Goal: Communication & Community: Answer question/provide support

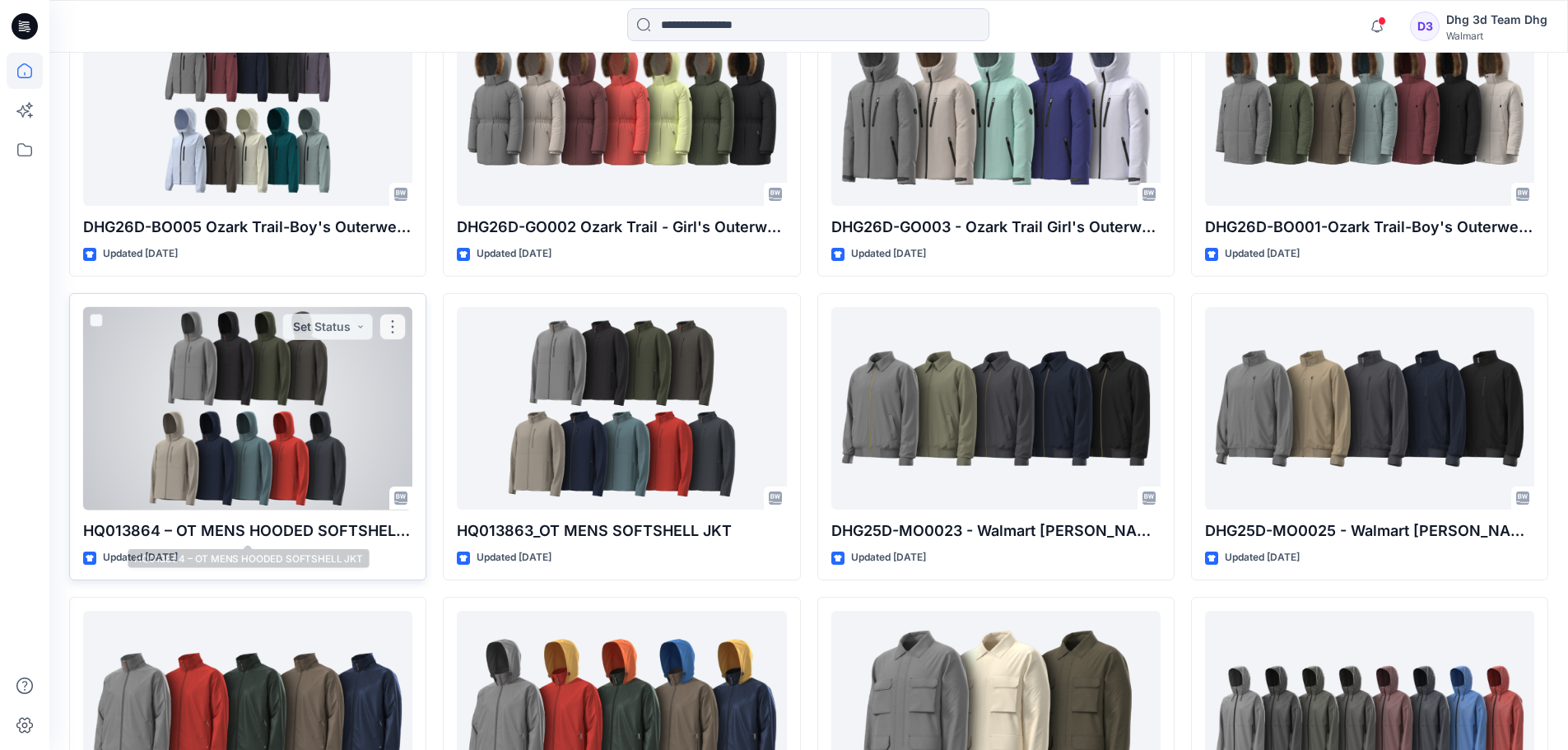
scroll to position [1040, 0]
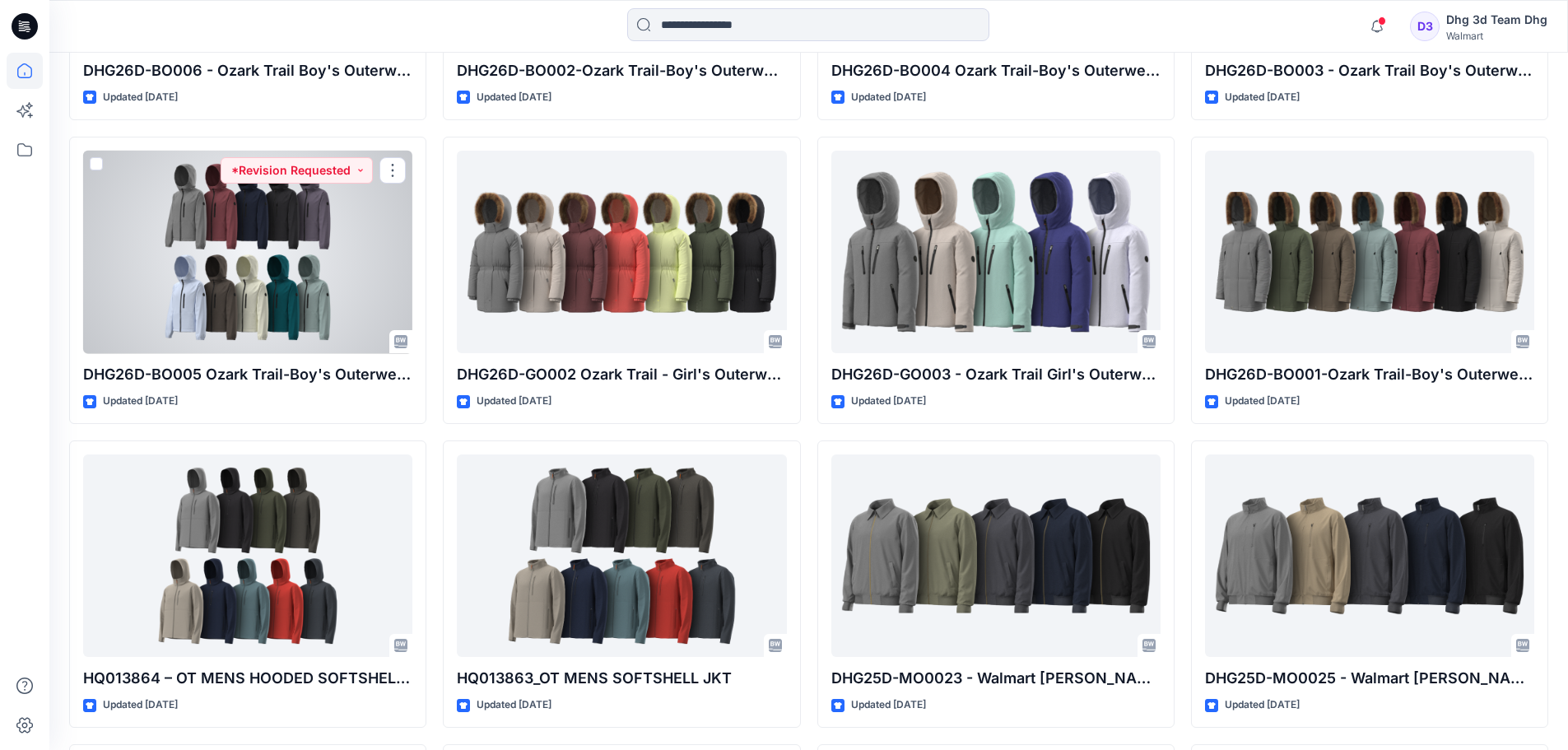
drag, startPoint x: 267, startPoint y: 261, endPoint x: 268, endPoint y: 253, distance: 8.1
click at [268, 259] on div at bounding box center [247, 252] width 329 height 203
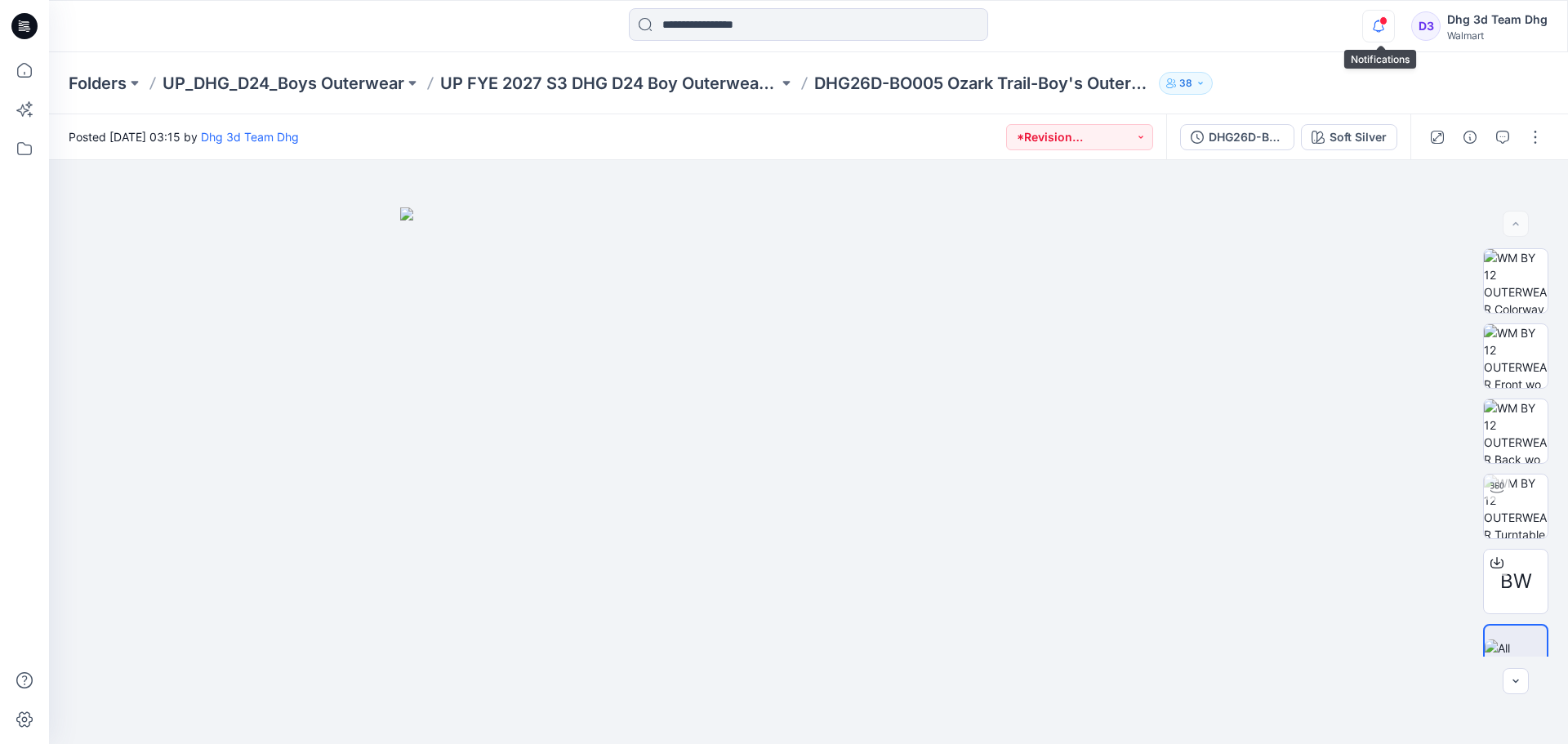
click at [1386, 26] on icon "button" at bounding box center [1378, 26] width 31 height 32
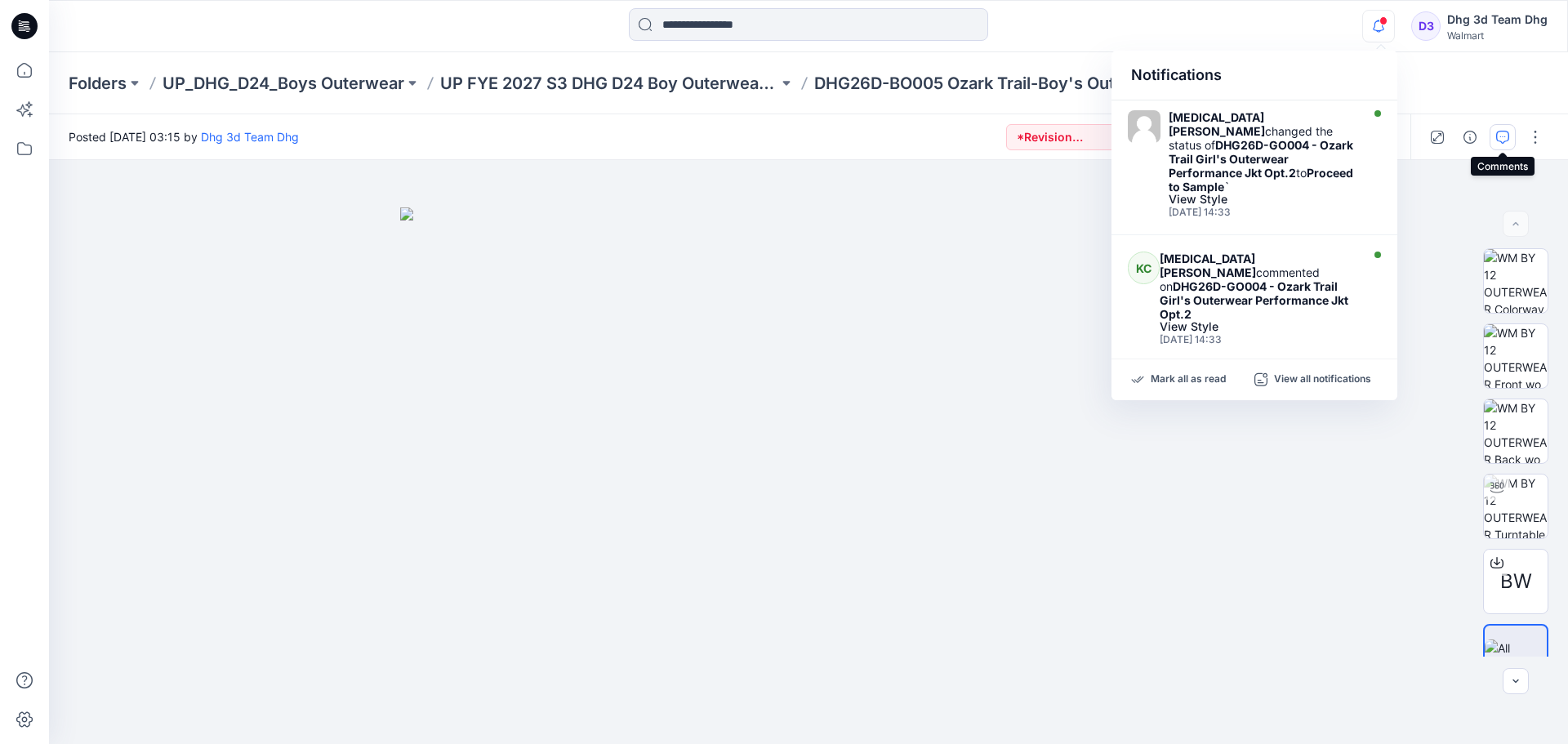
click at [1502, 137] on icon "button" at bounding box center [1502, 137] width 13 height 13
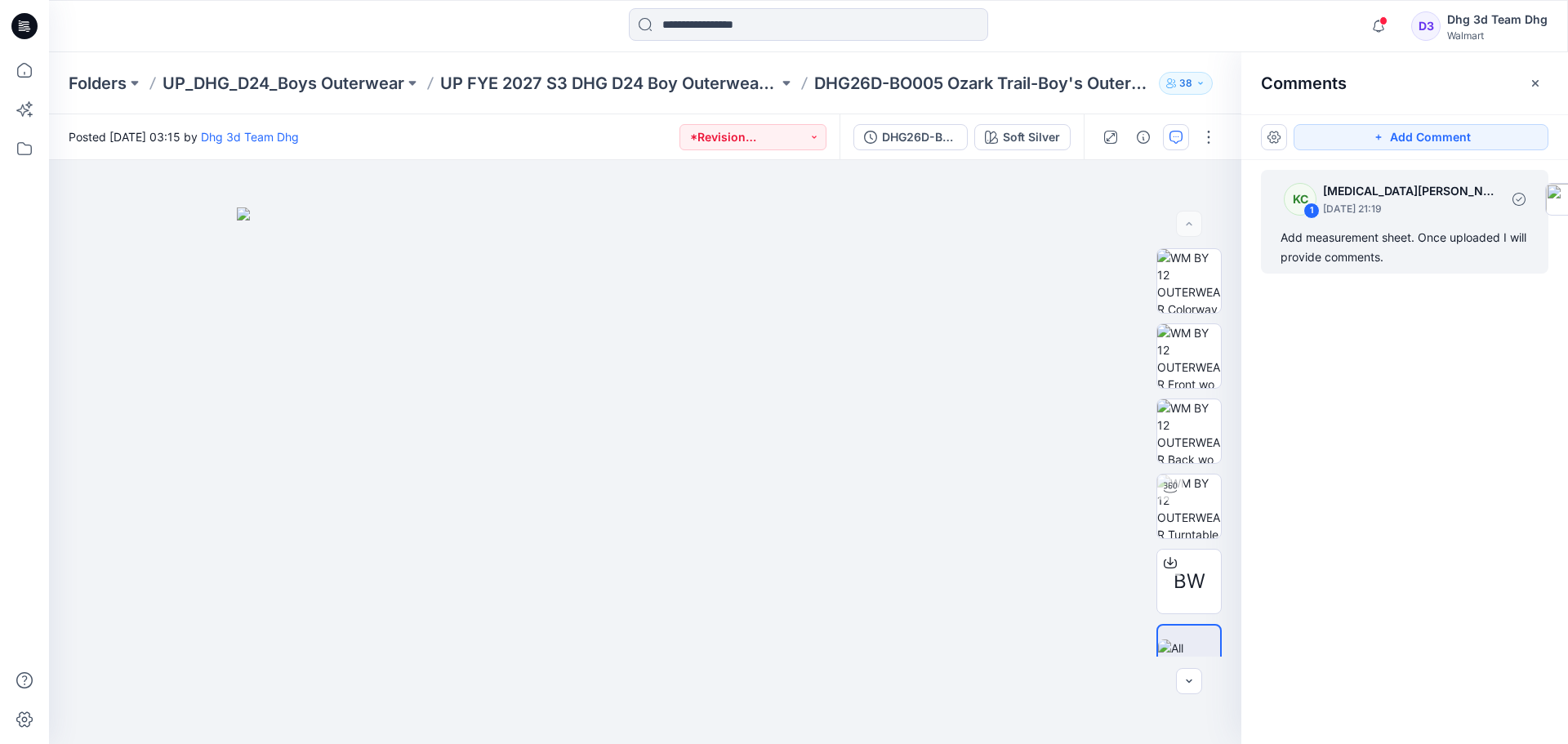
click at [1308, 213] on div "1" at bounding box center [1311, 211] width 17 height 17
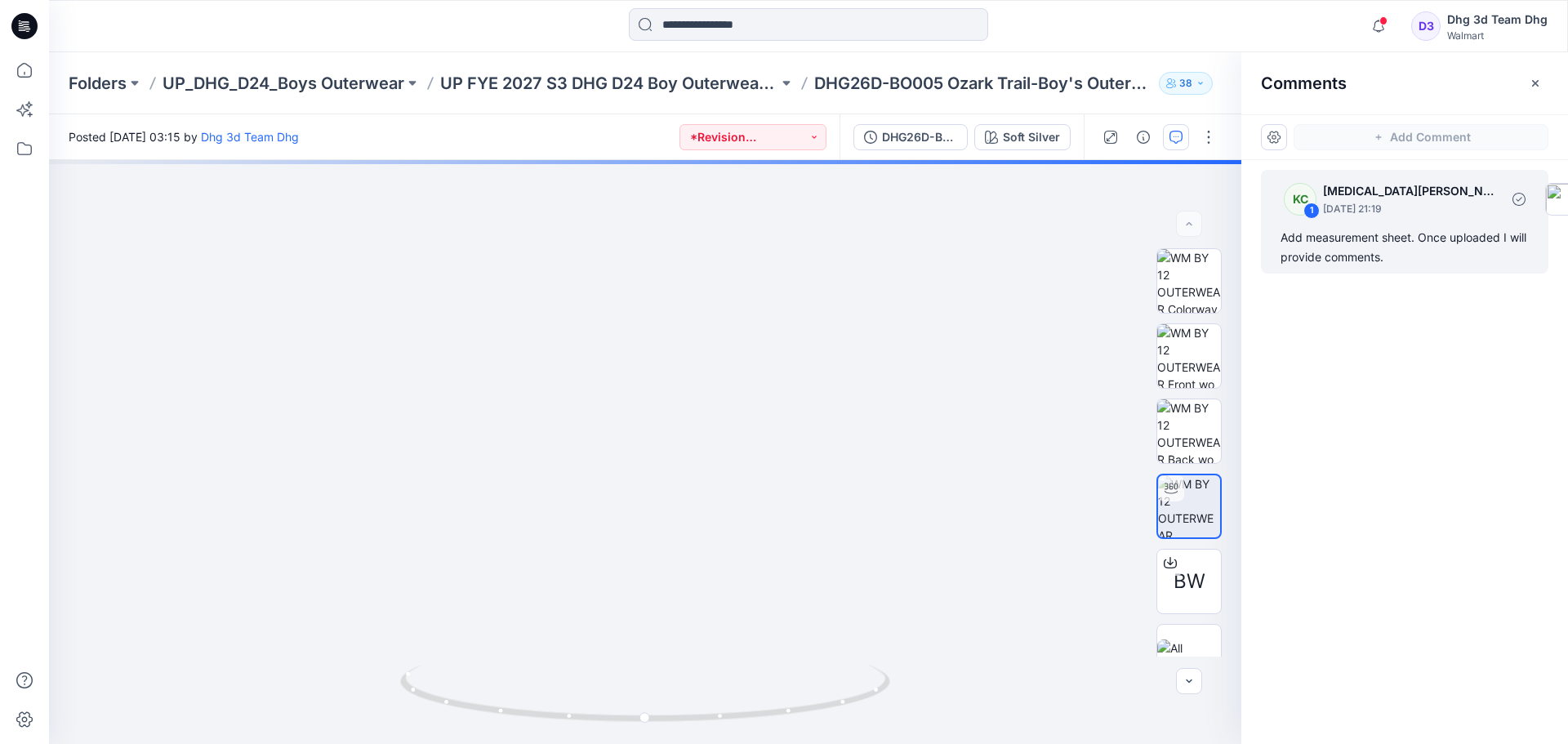
click at [1373, 219] on div "KC 1 [MEDICAL_DATA][PERSON_NAME] [DATE] 21:19" at bounding box center [1430, 198] width 320 height 45
click at [1374, 243] on div "Add measurement sheet. Once uploaded I will provide comments." at bounding box center [1404, 247] width 248 height 39
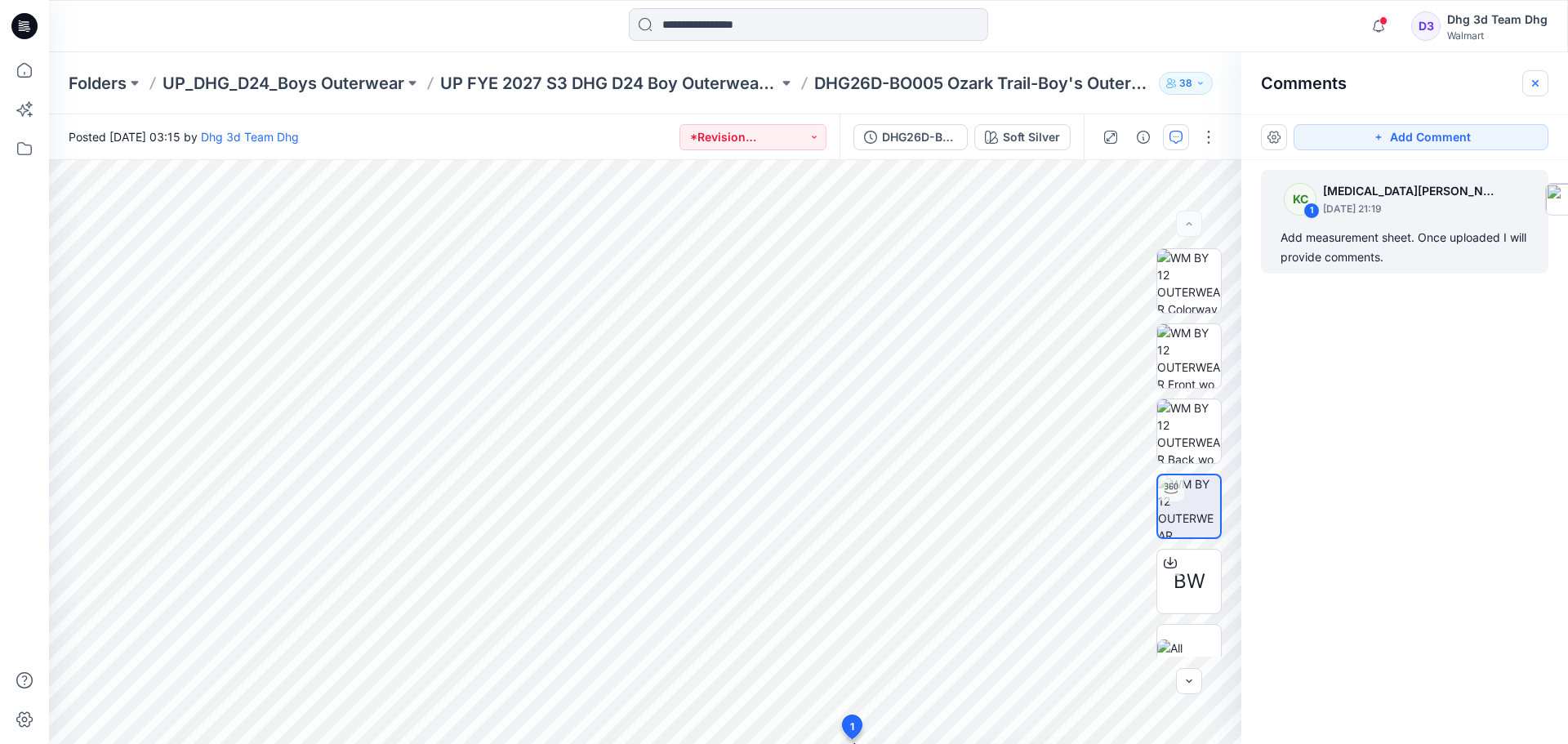
click at [1536, 85] on icon "button" at bounding box center [1536, 82] width 7 height 7
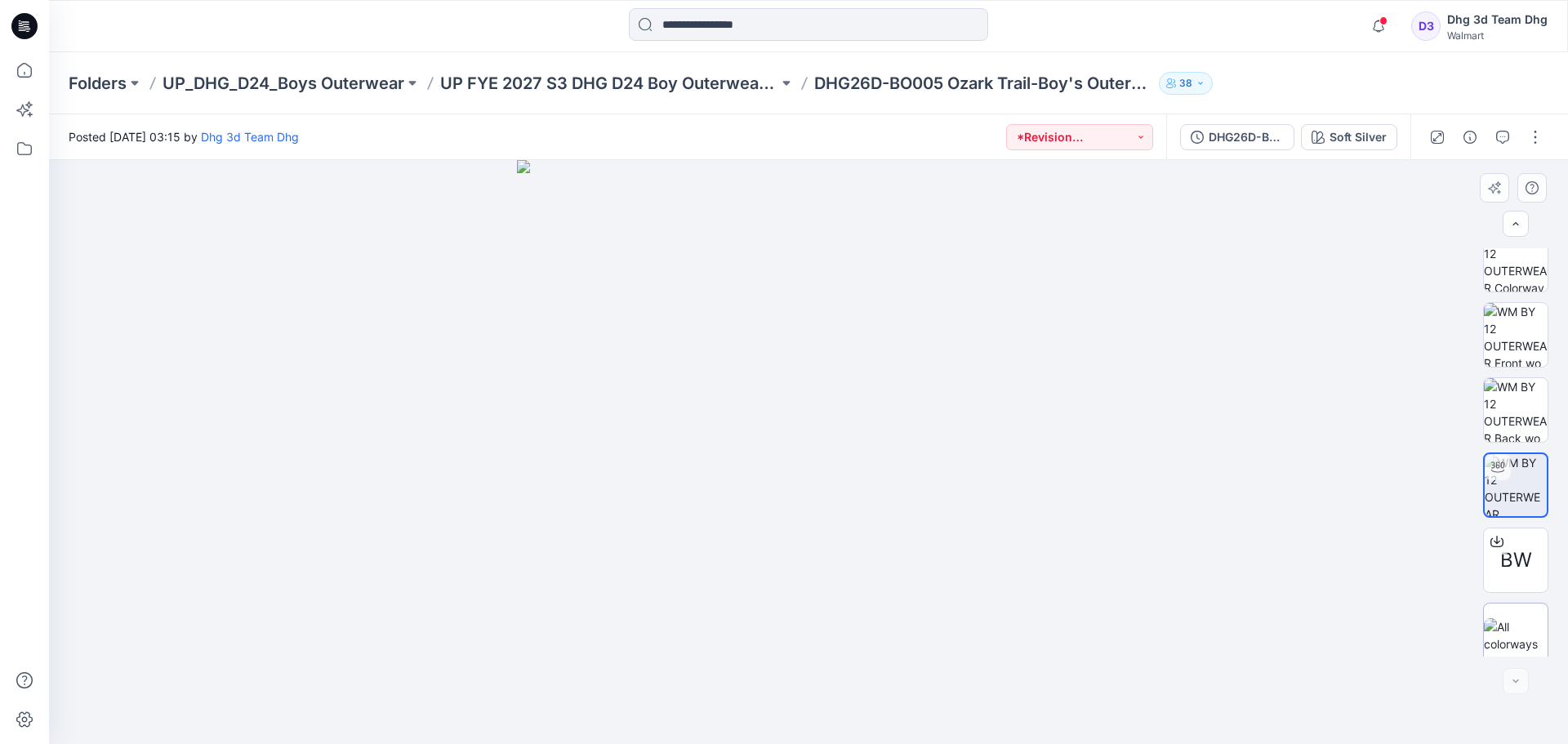
scroll to position [32, 0]
click at [1530, 135] on button "button" at bounding box center [1535, 136] width 26 height 26
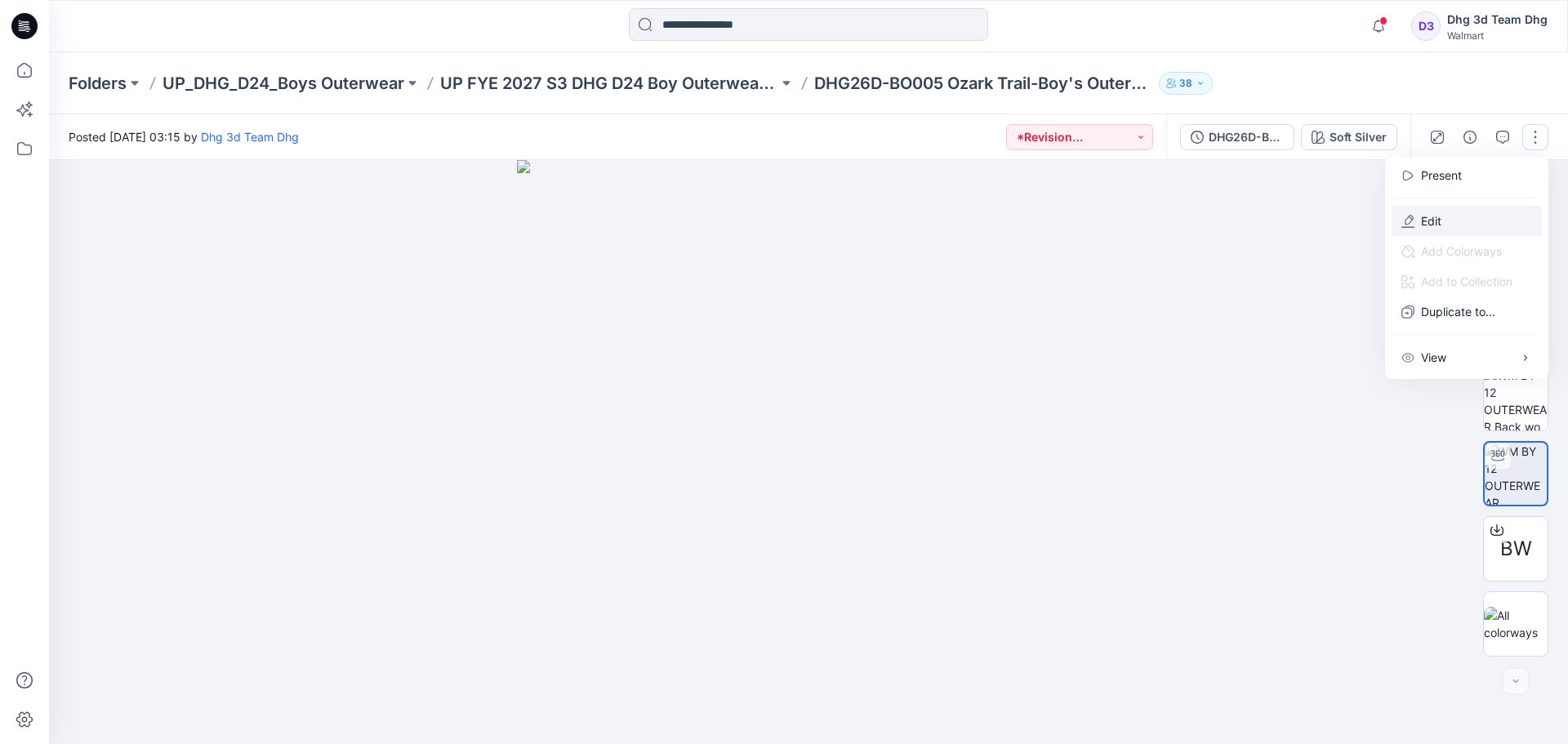
click at [1488, 218] on button "Edit" at bounding box center [1466, 221] width 150 height 30
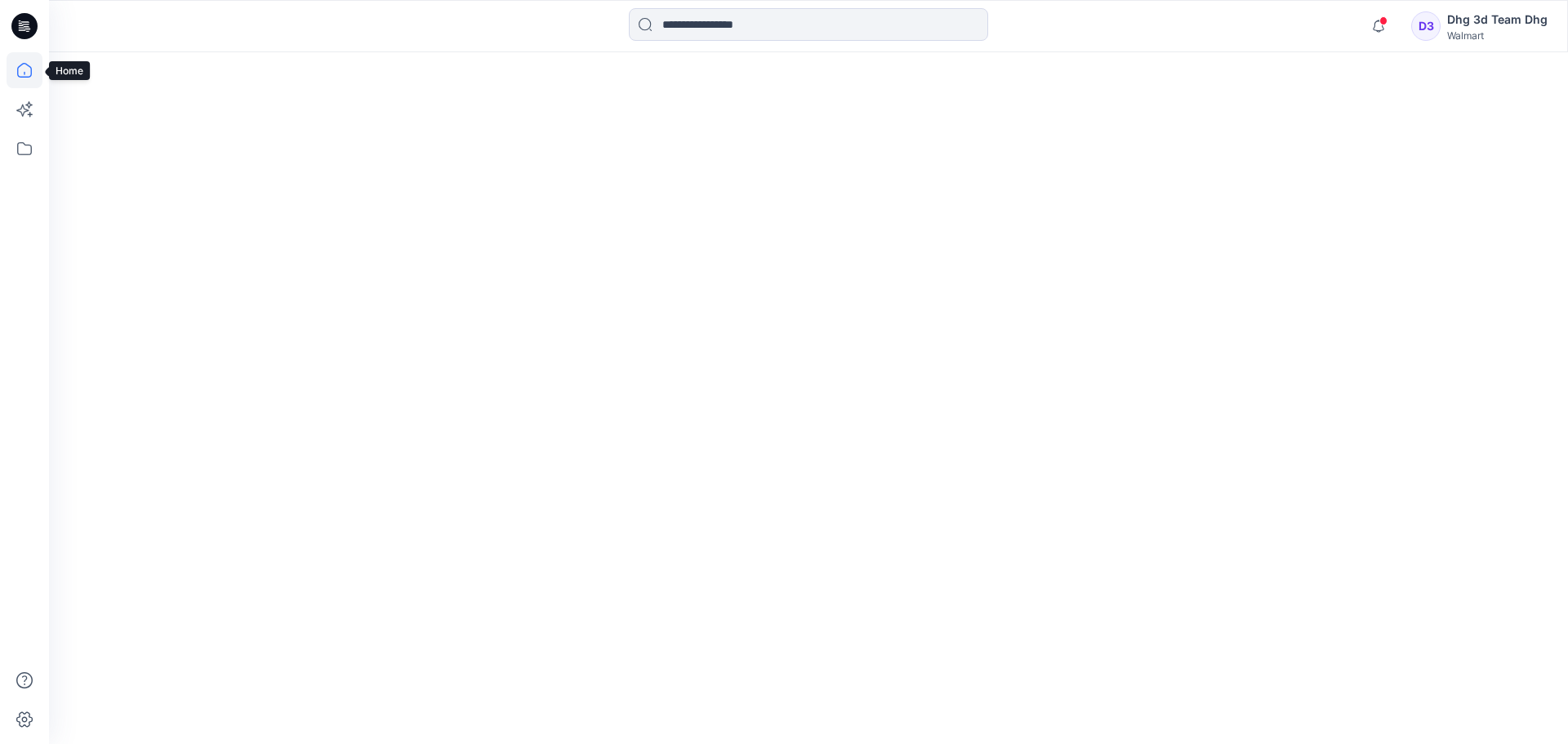
click at [25, 61] on icon at bounding box center [24, 70] width 36 height 36
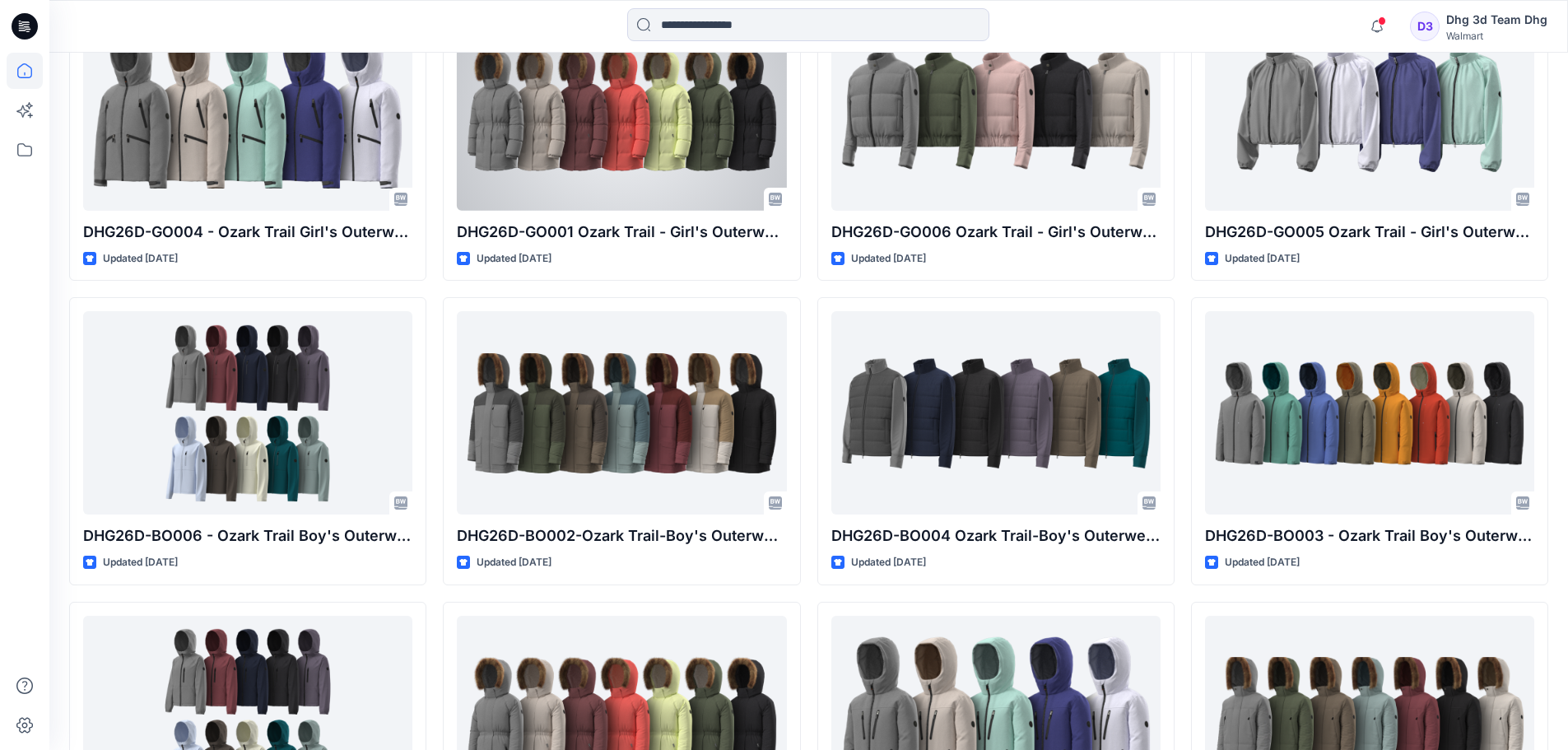
scroll to position [576, 0]
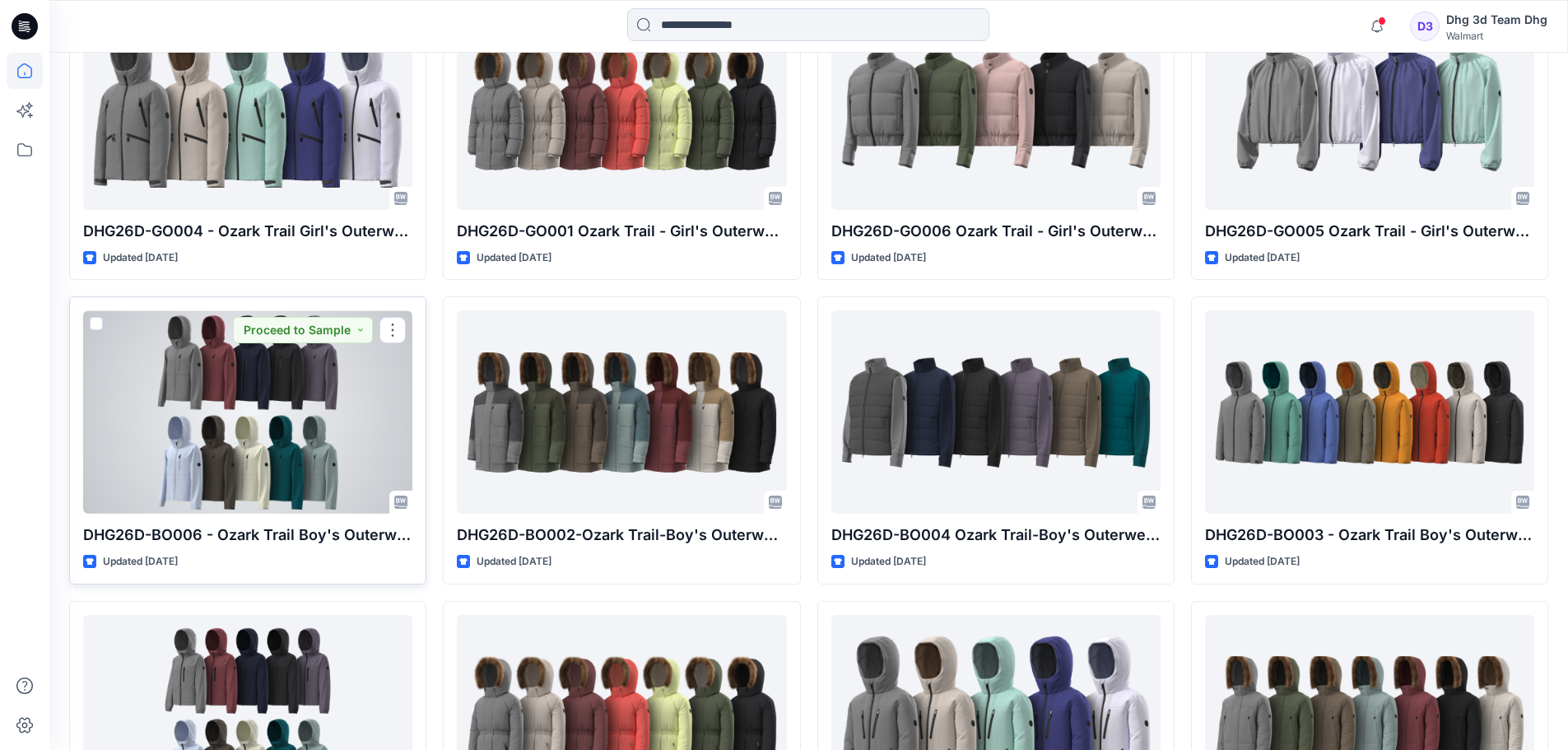
click at [226, 396] on div at bounding box center [247, 412] width 329 height 203
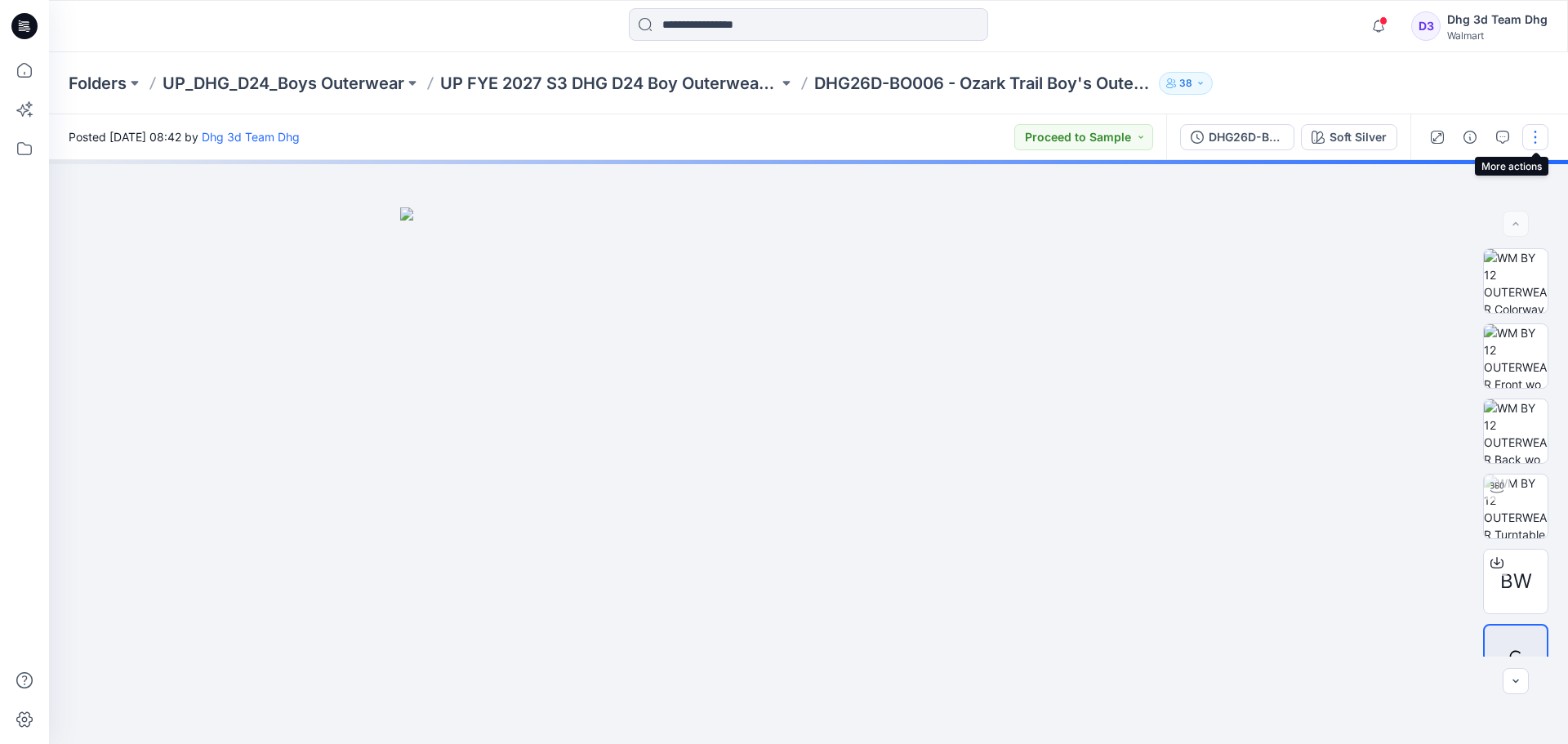
click at [1536, 136] on button "button" at bounding box center [1535, 136] width 26 height 26
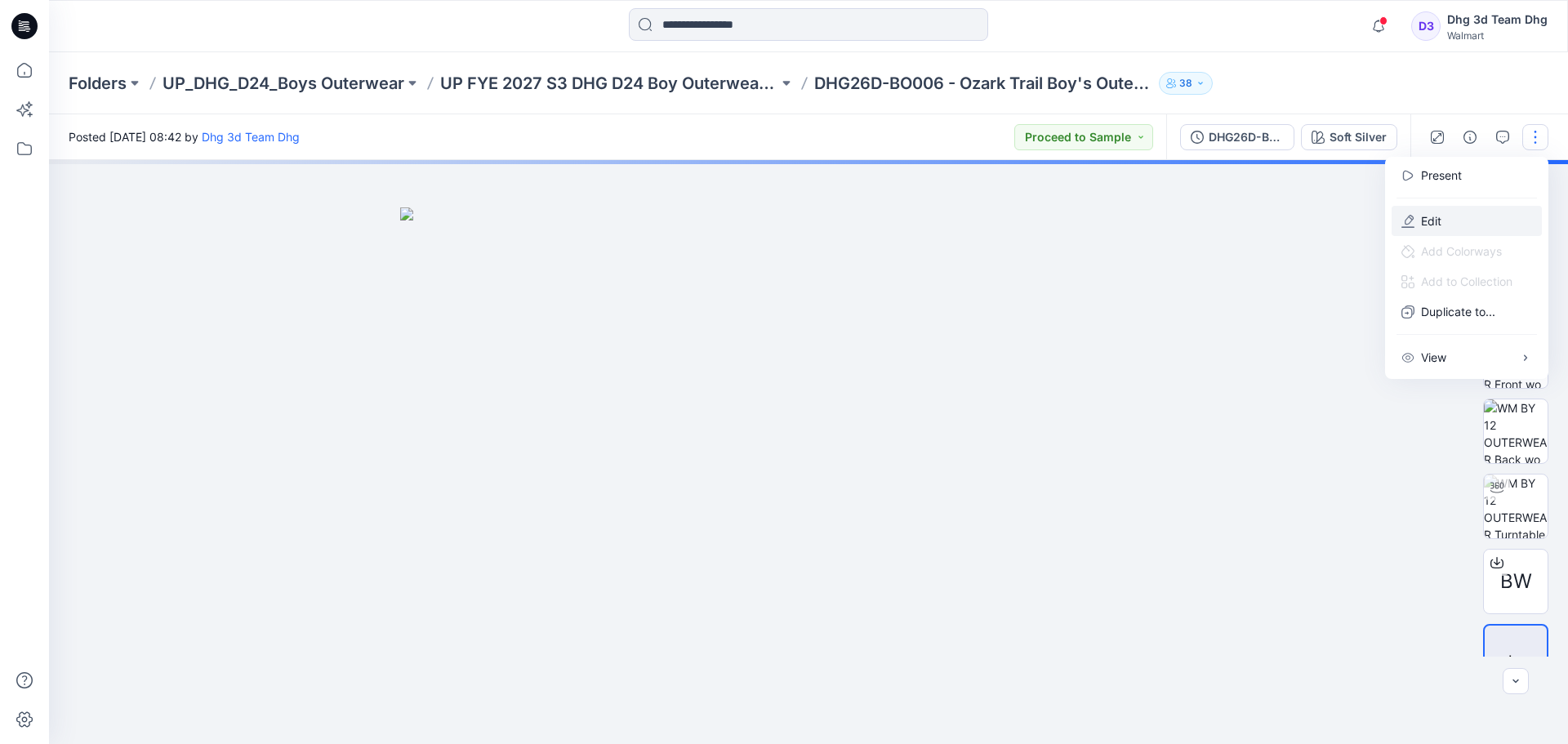
click at [1477, 213] on button "Edit" at bounding box center [1466, 221] width 150 height 30
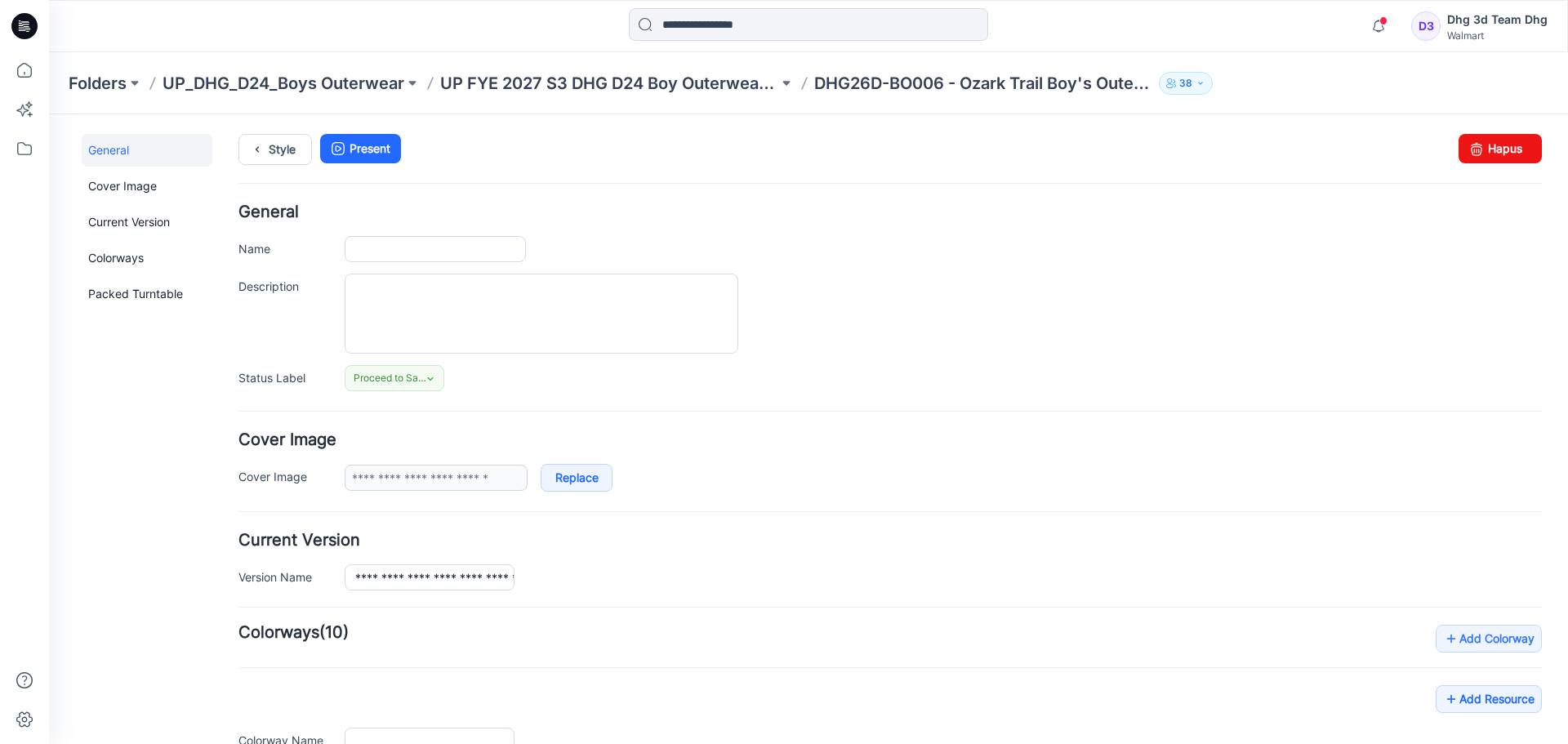
type input "**********"
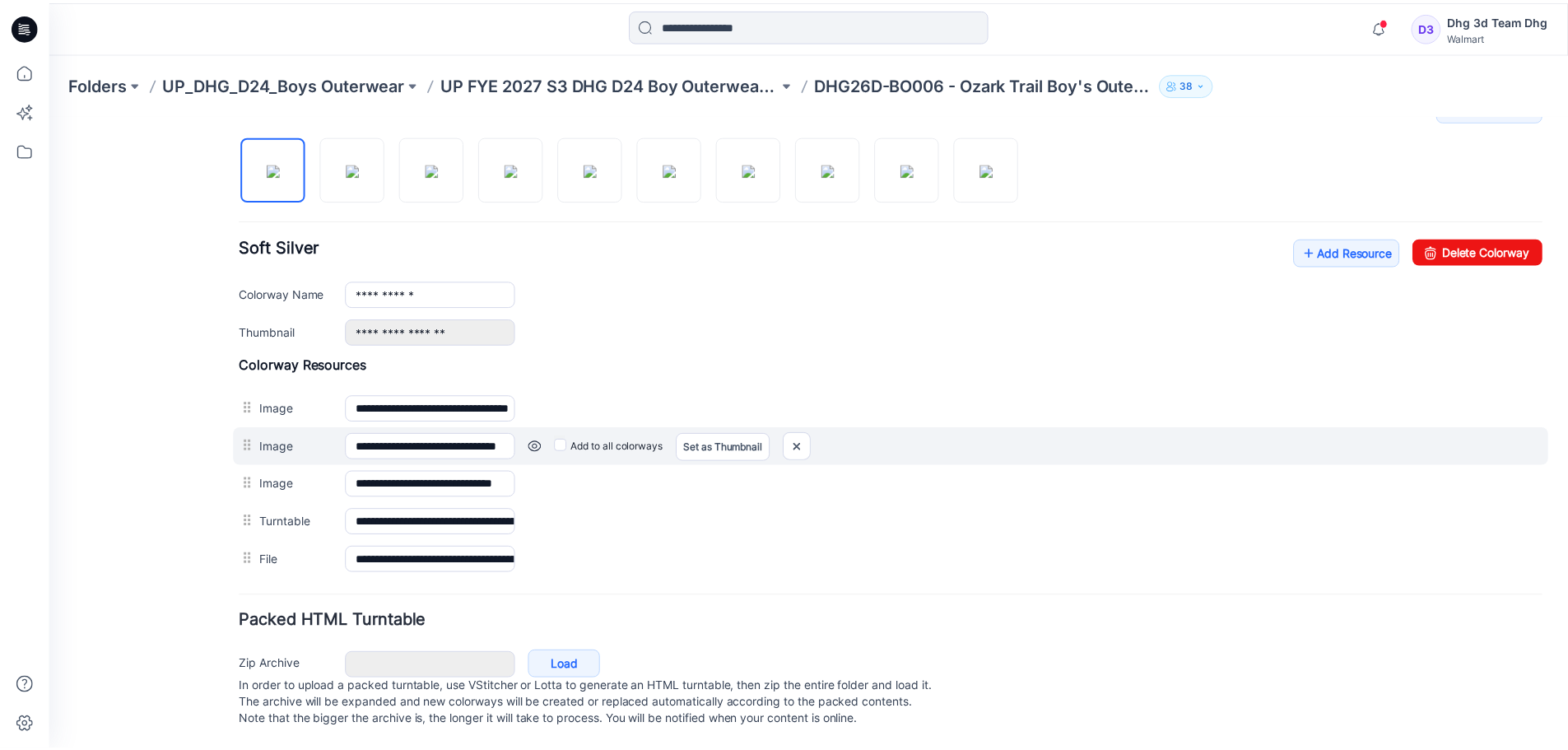
scroll to position [554, 0]
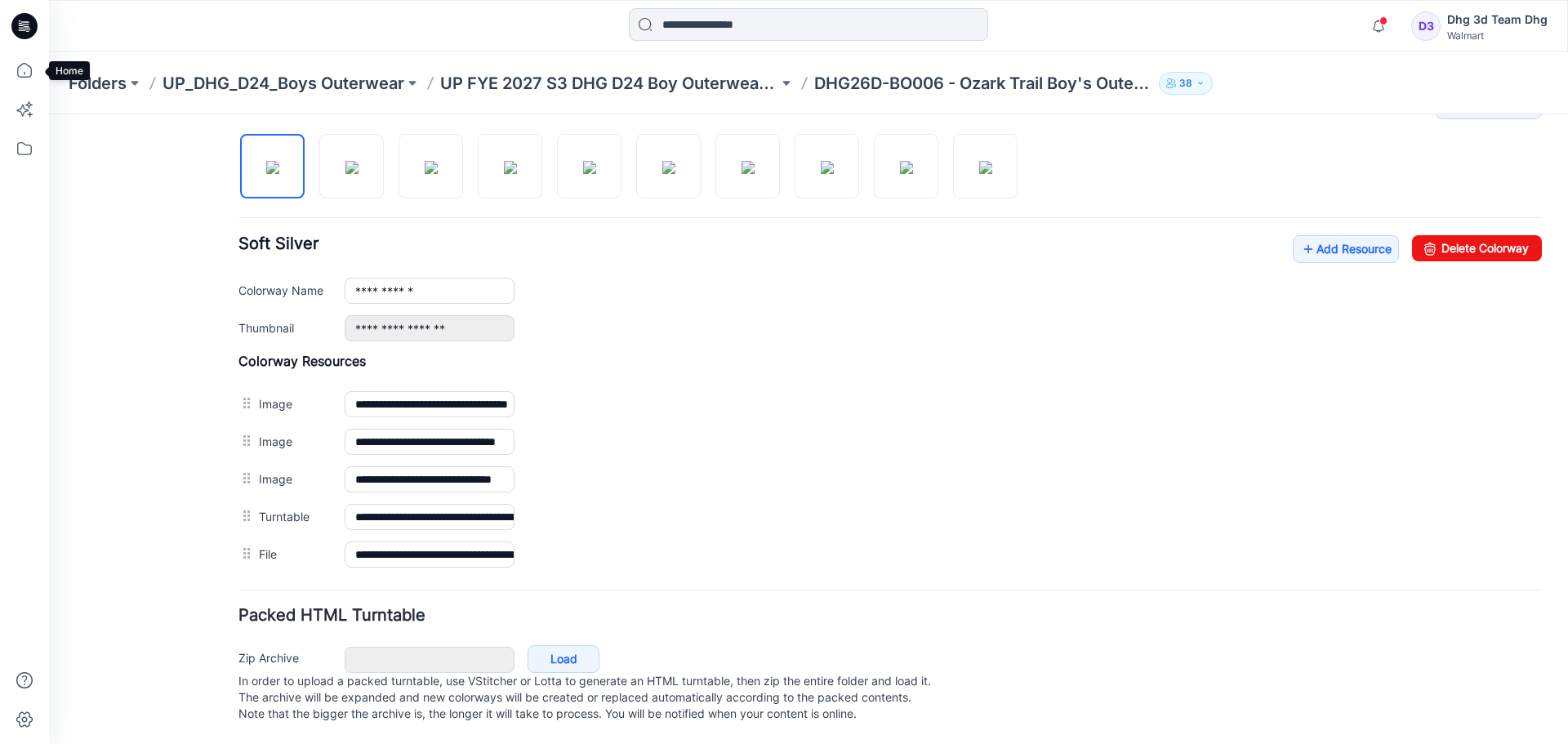
drag, startPoint x: 23, startPoint y: 70, endPoint x: 44, endPoint y: 69, distance: 21.0
click at [23, 70] on icon at bounding box center [24, 70] width 36 height 36
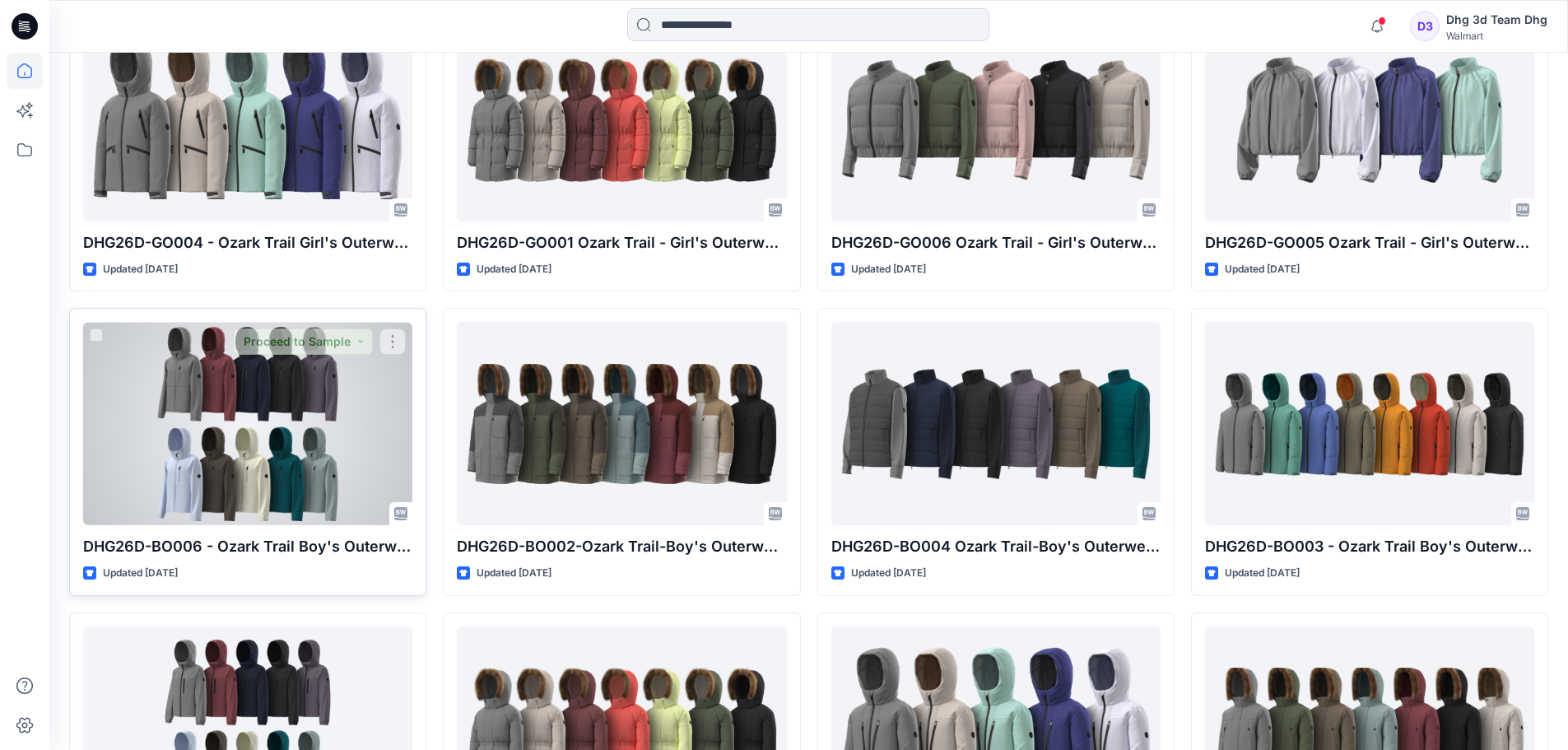
scroll to position [576, 0]
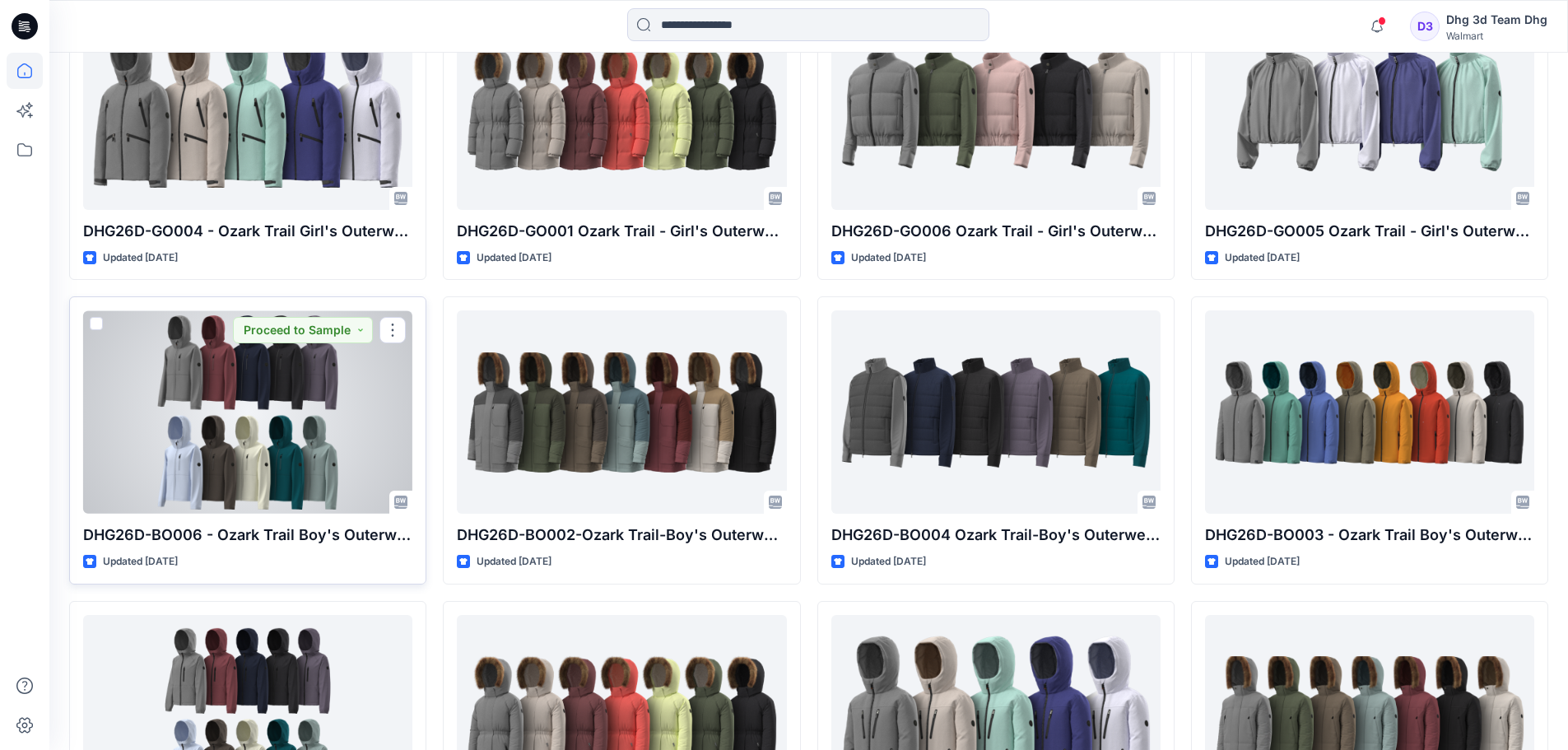
click at [299, 444] on div at bounding box center [247, 412] width 329 height 203
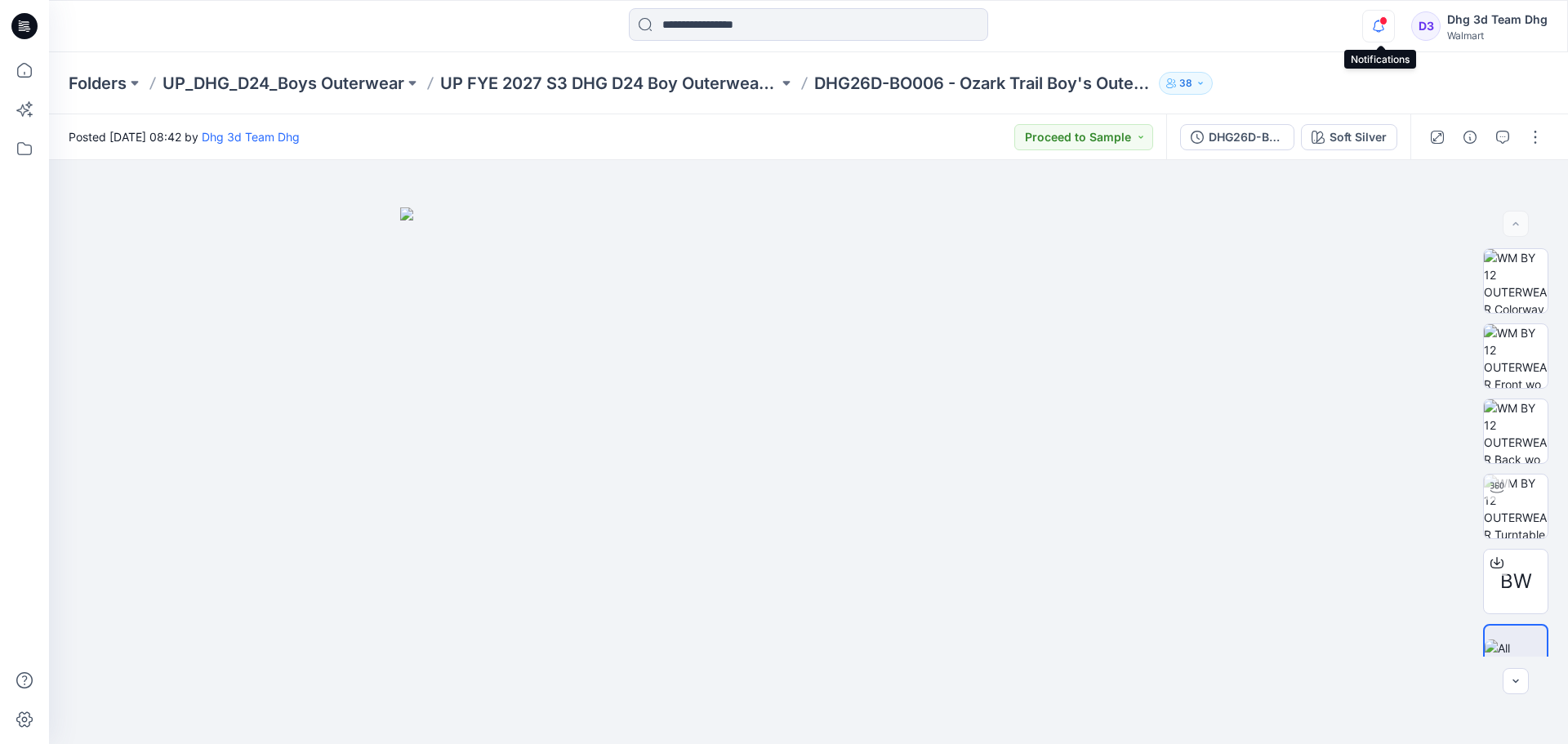
click at [1390, 32] on icon "button" at bounding box center [1378, 26] width 31 height 32
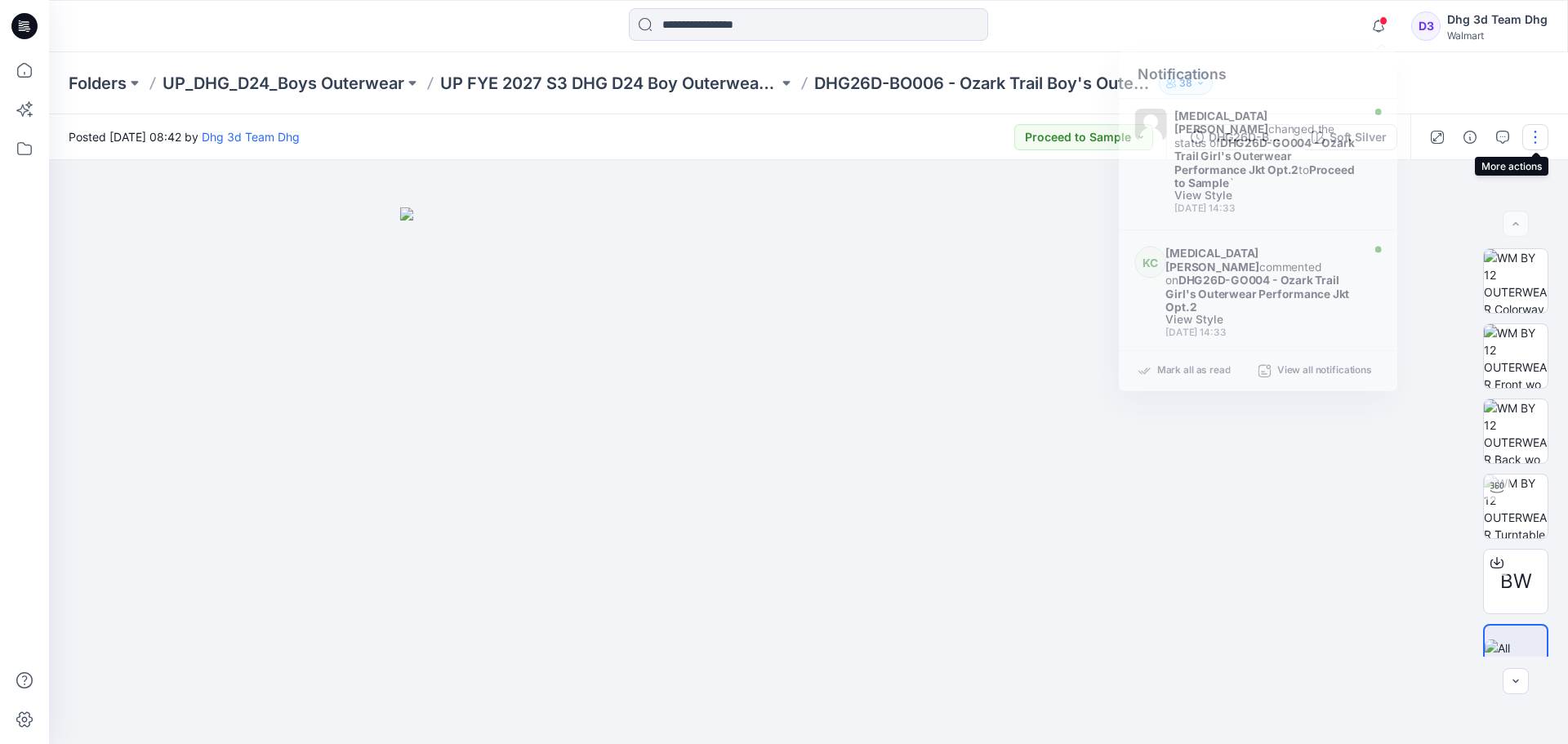
click at [1528, 141] on button "button" at bounding box center [1535, 136] width 26 height 26
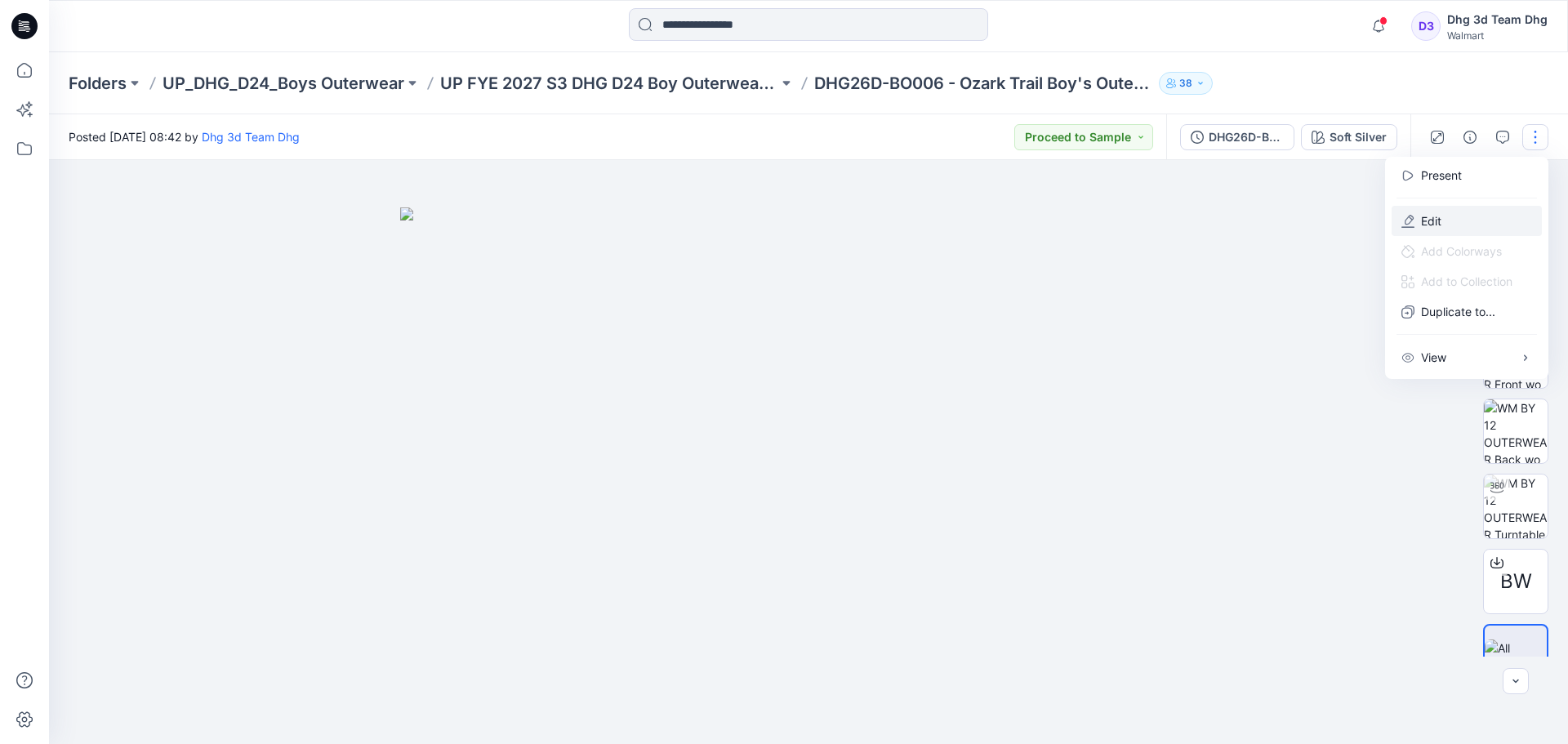
click at [1468, 228] on button "Edit" at bounding box center [1466, 221] width 150 height 30
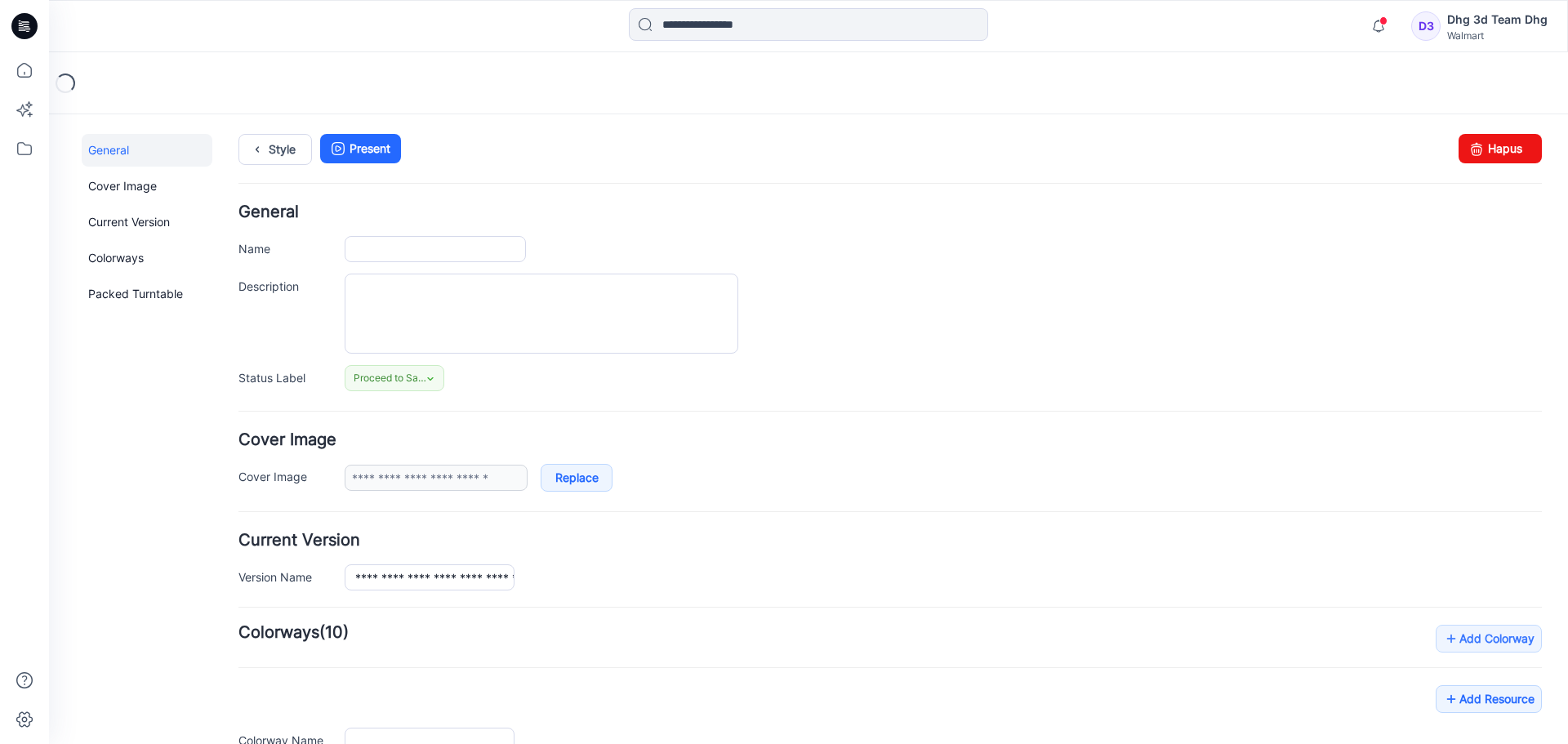
type input "**********"
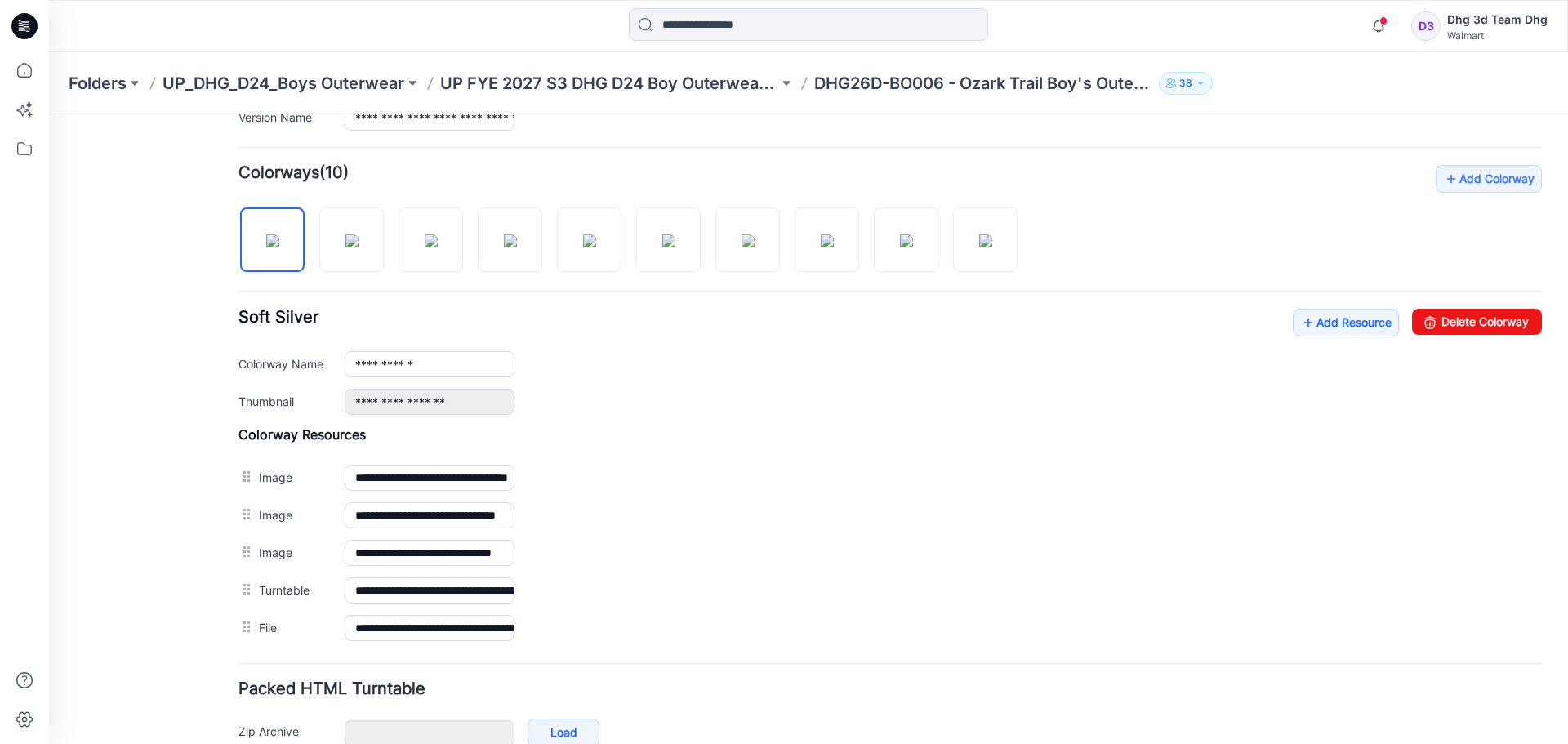
scroll to position [550, 0]
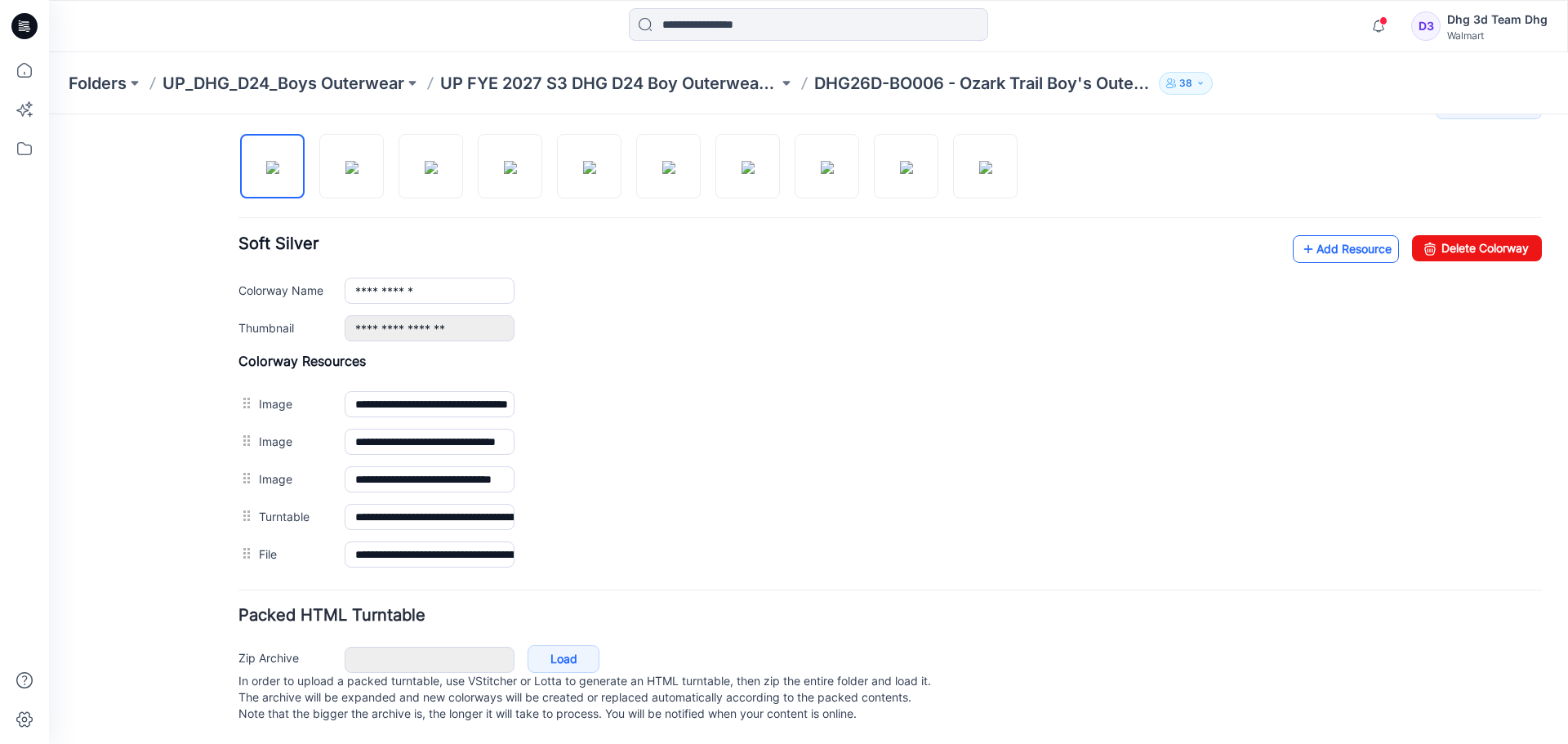
click at [1330, 235] on link "Add Resource" at bounding box center [1345, 248] width 106 height 27
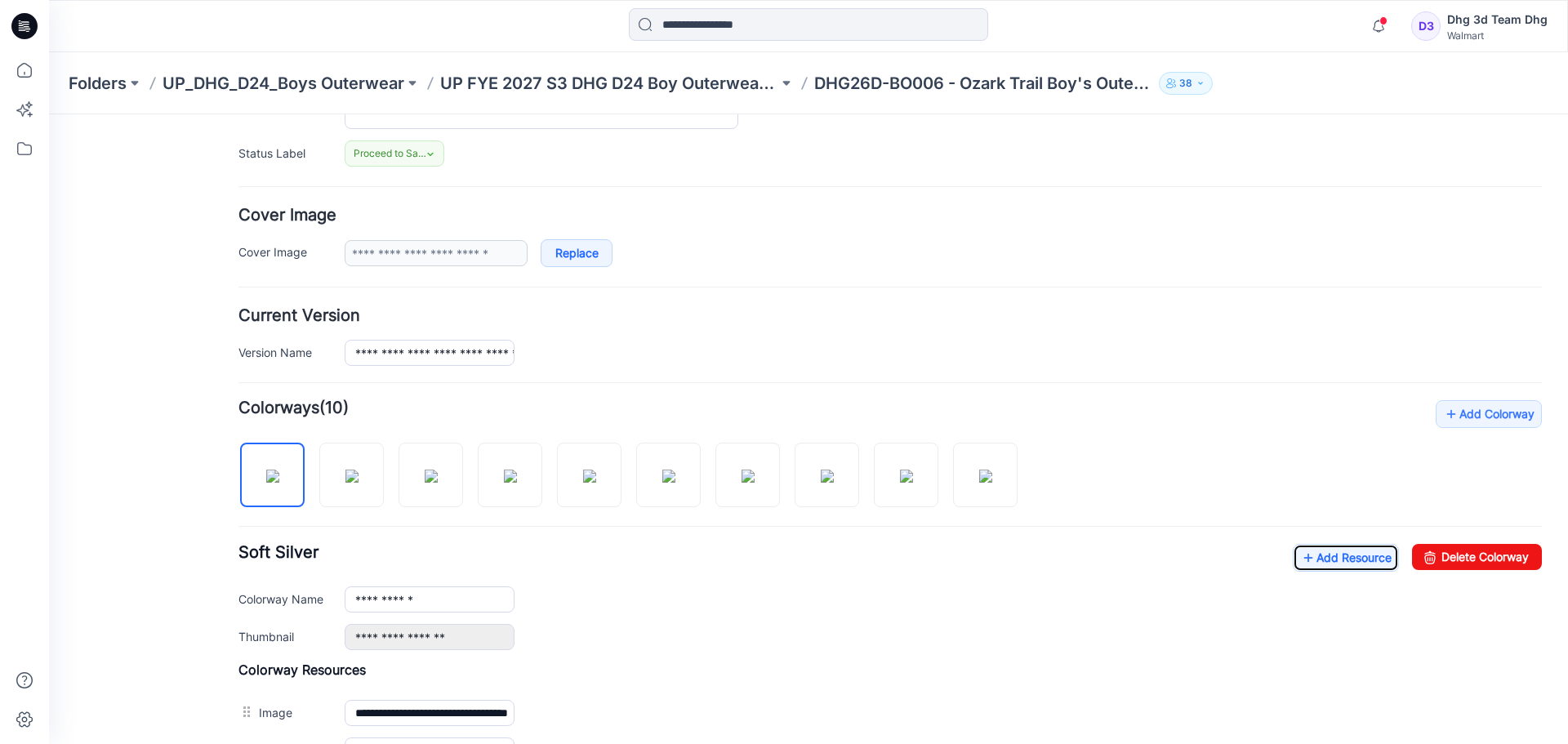
scroll to position [223, 0]
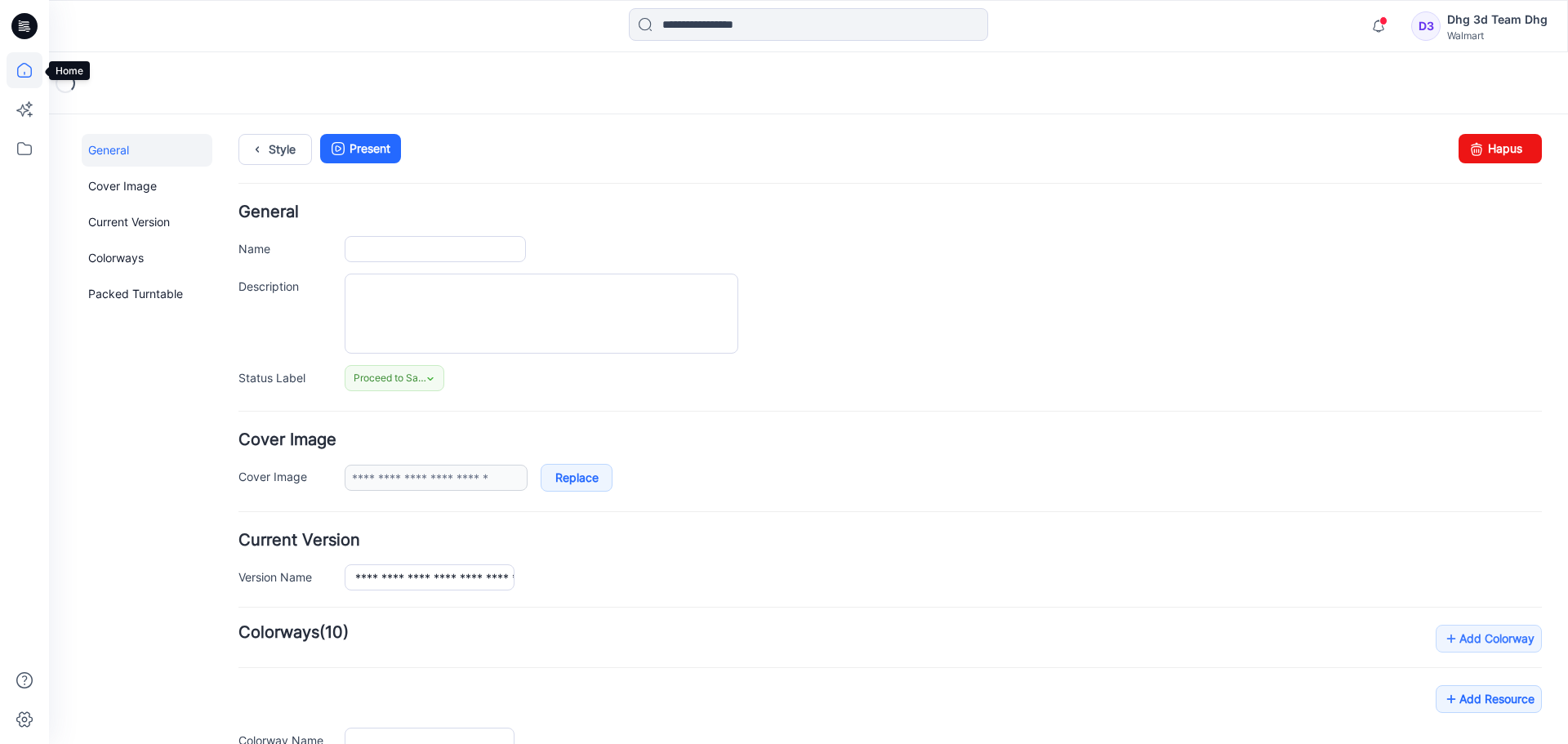
click at [24, 71] on icon at bounding box center [24, 70] width 36 height 36
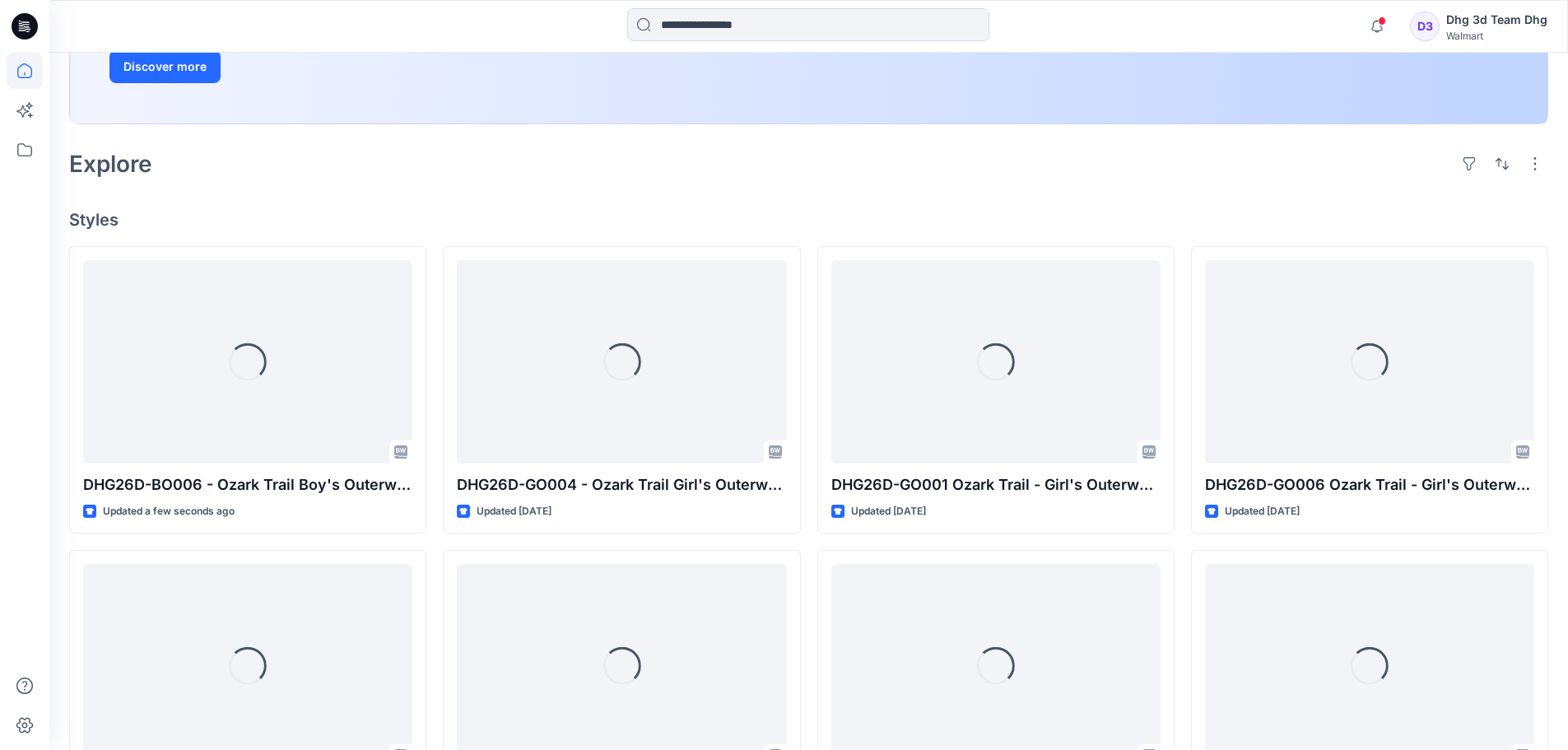
scroll to position [412, 0]
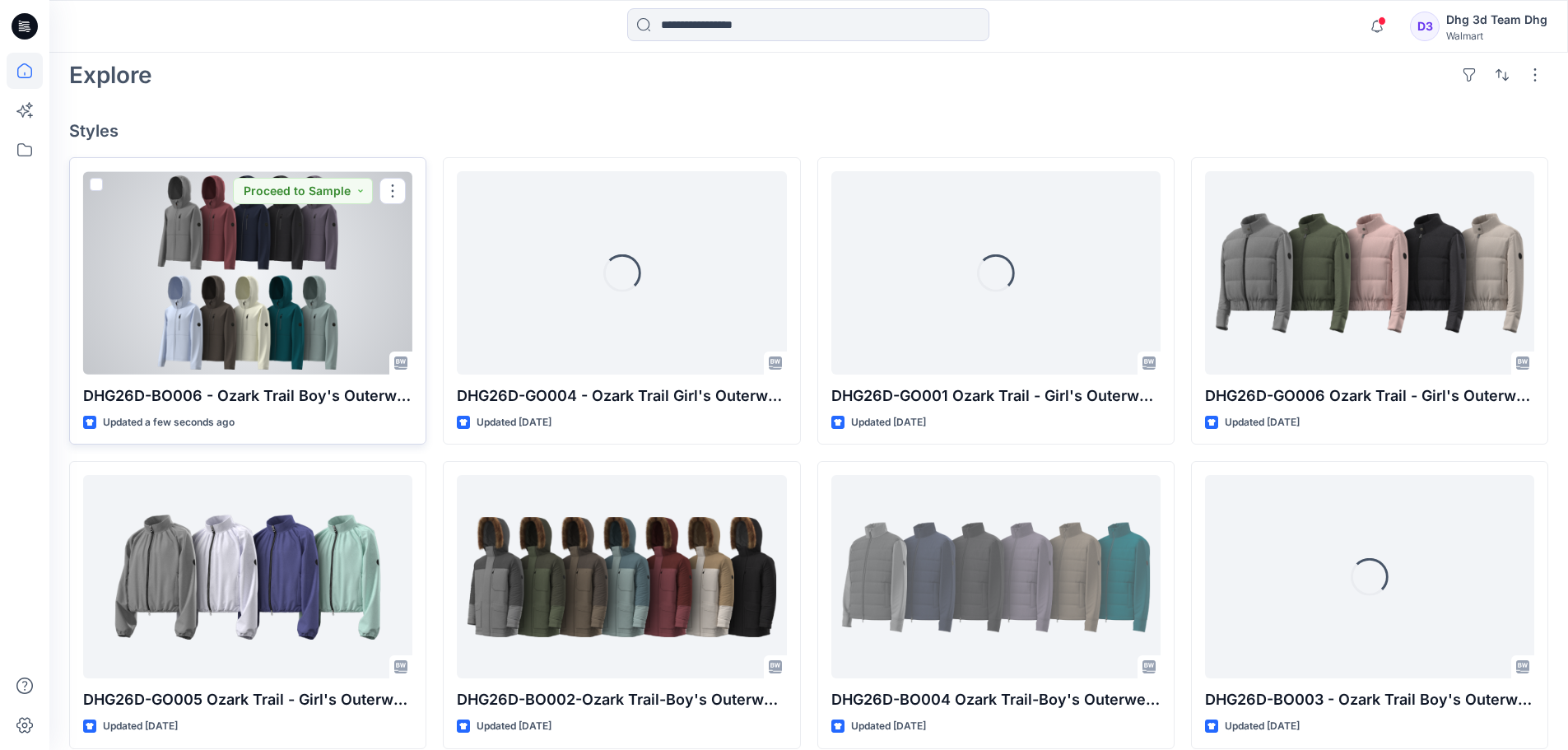
click at [290, 334] on div at bounding box center [247, 273] width 329 height 203
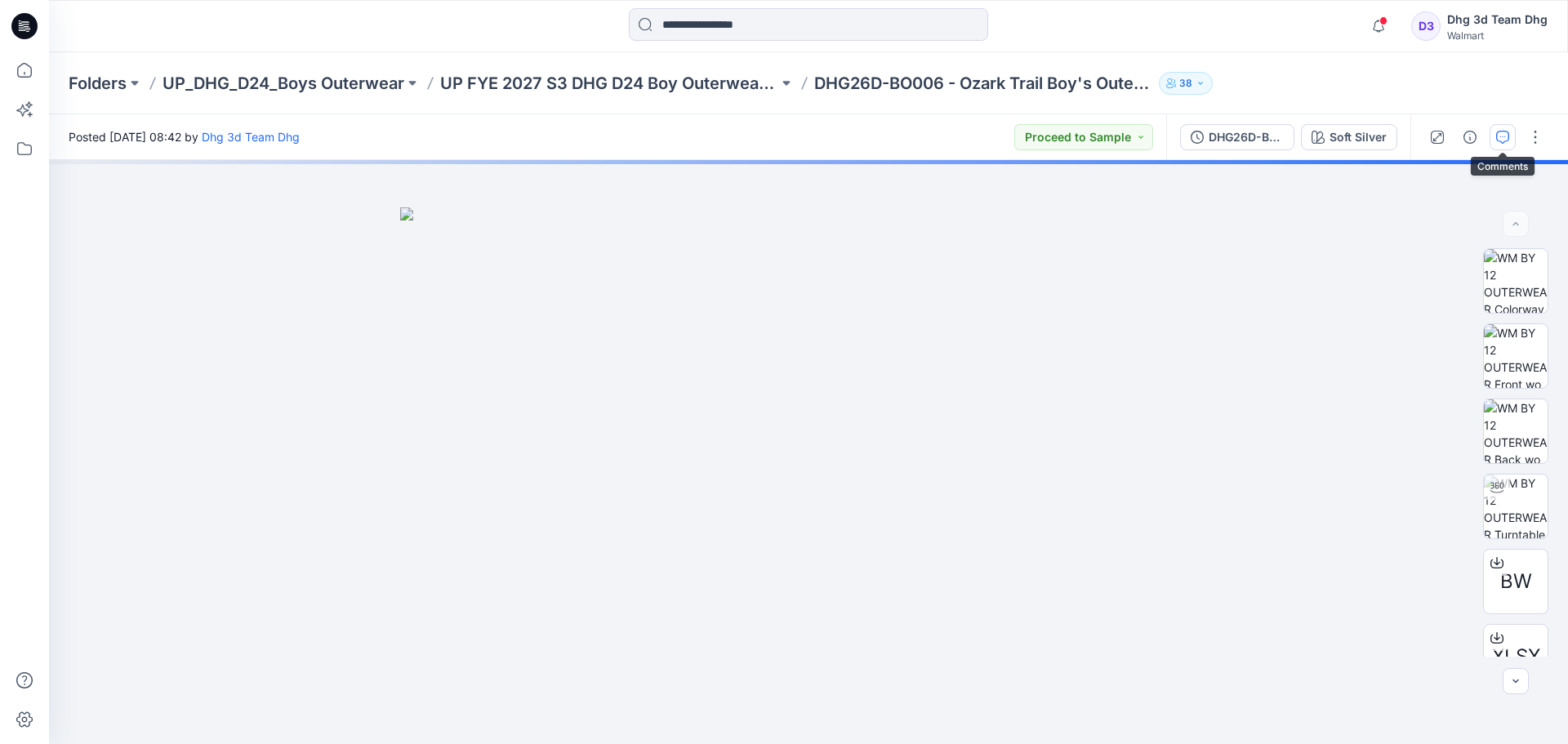
click at [1497, 136] on icon "button" at bounding box center [1502, 137] width 13 height 13
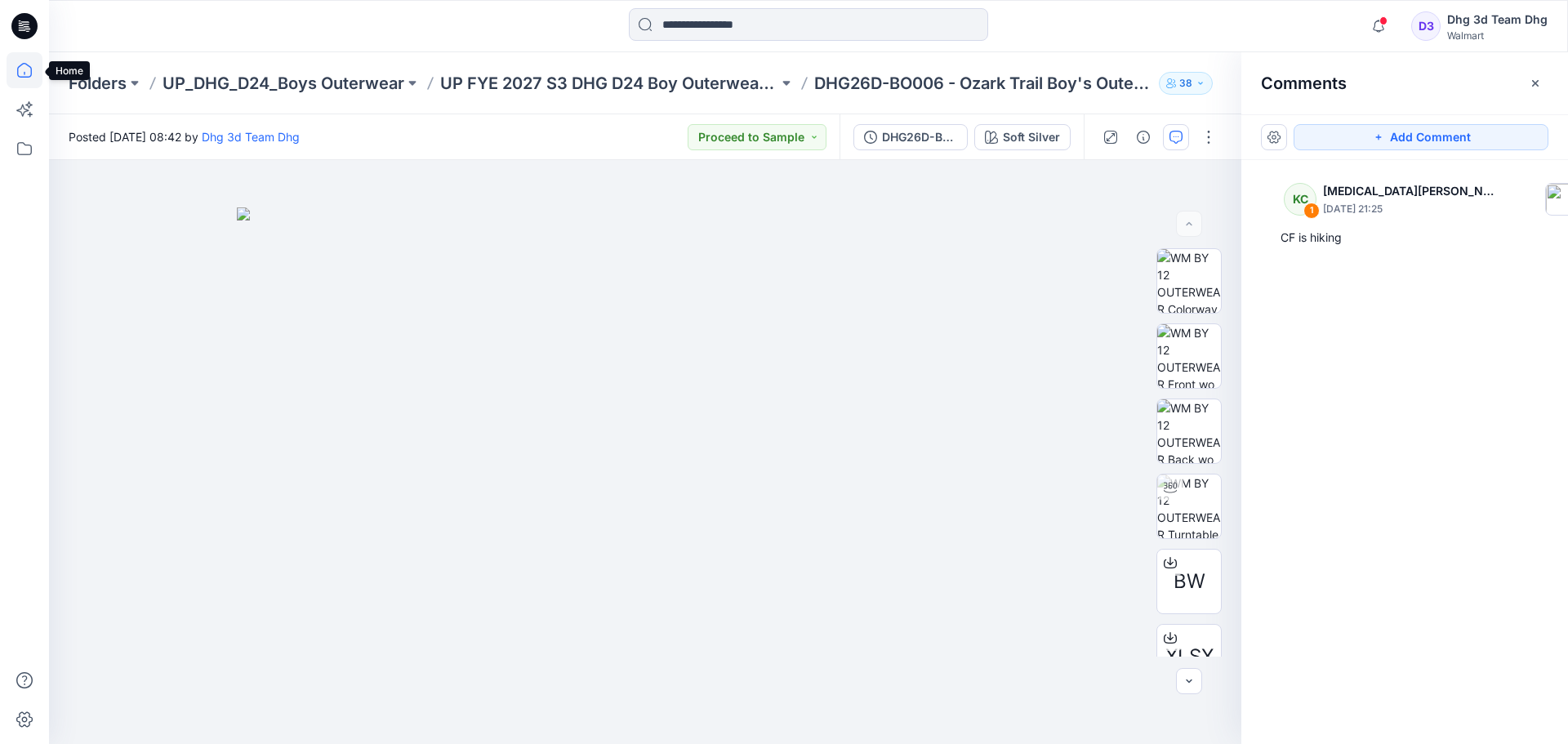
click at [20, 64] on icon at bounding box center [24, 70] width 36 height 36
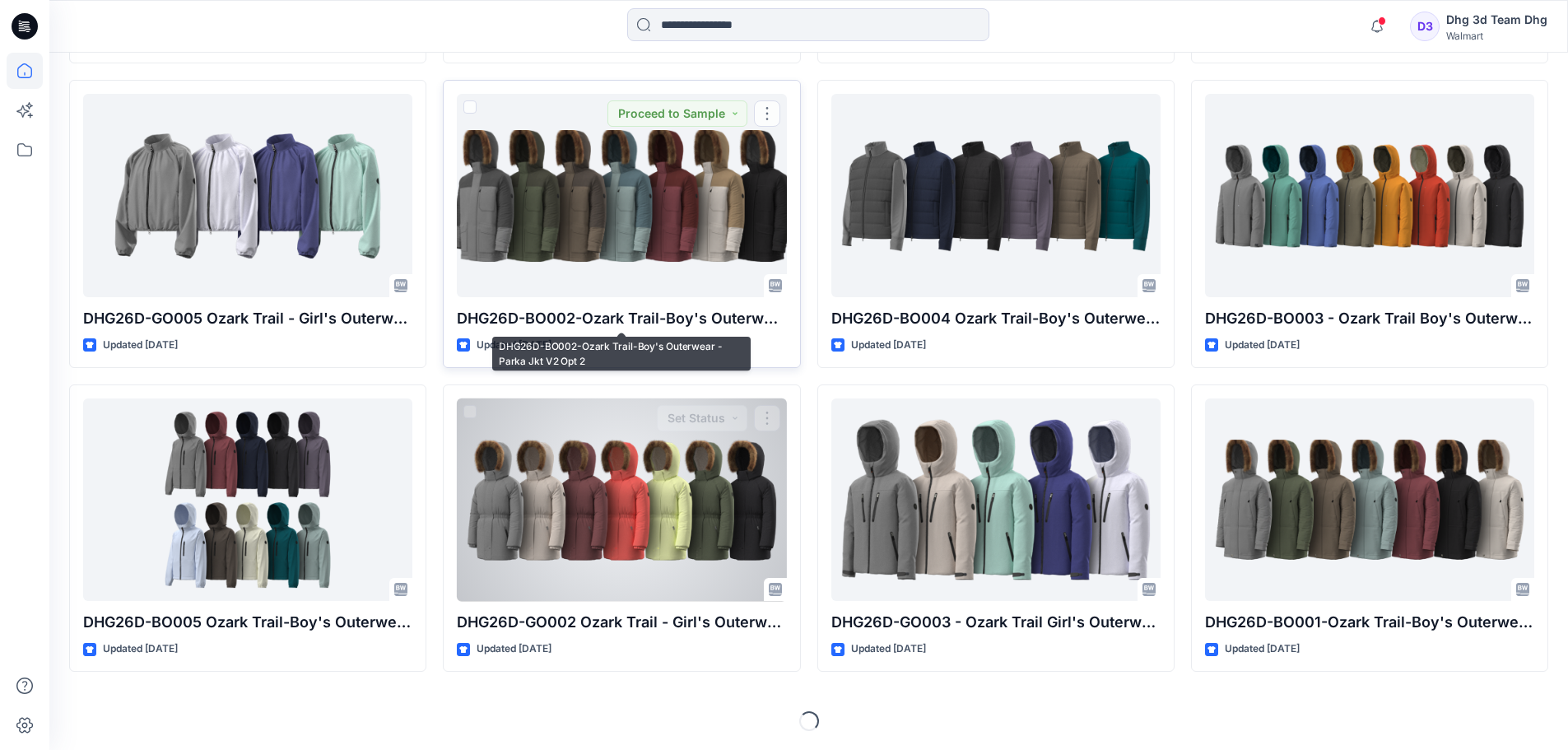
scroll to position [794, 0]
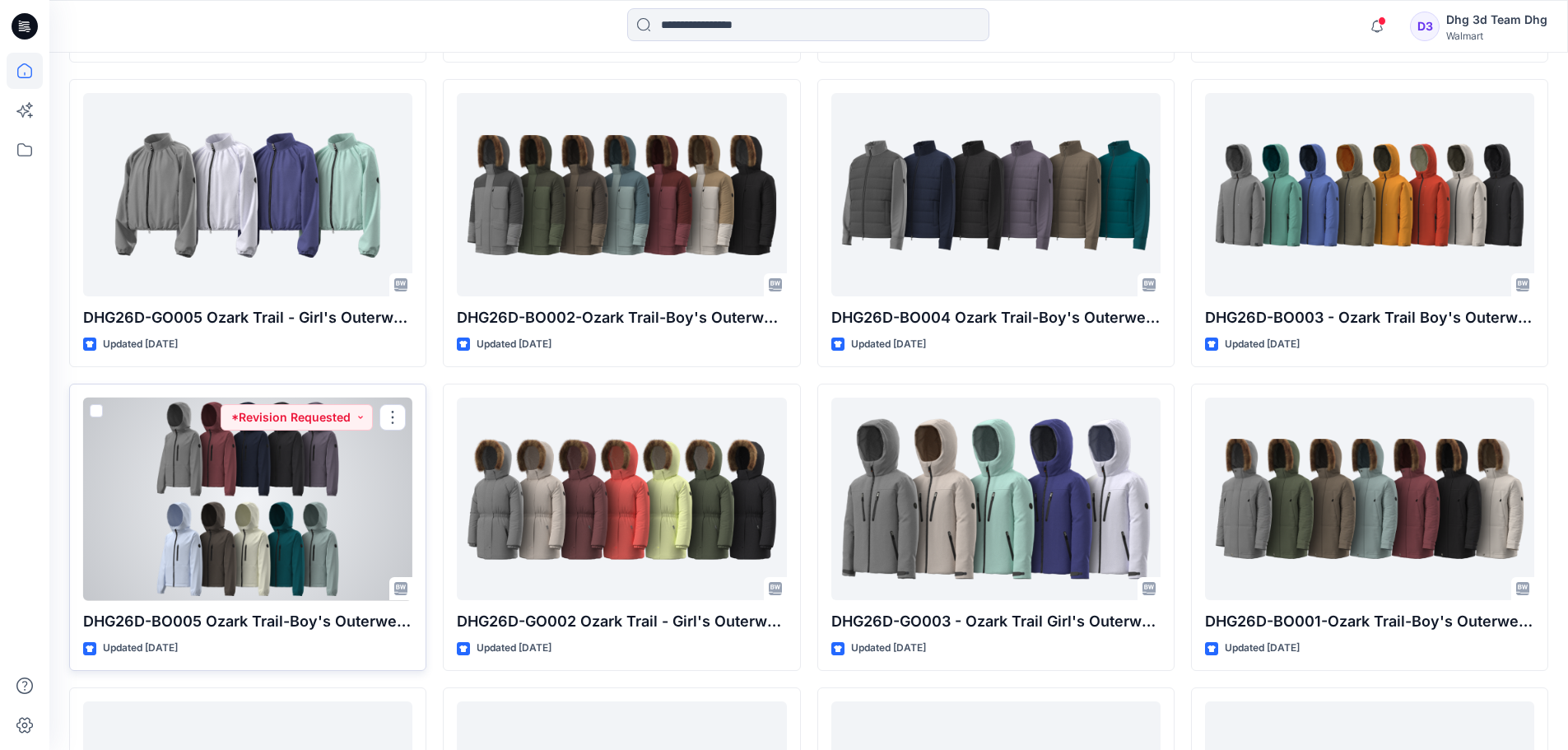
click at [278, 536] on div at bounding box center [247, 499] width 329 height 203
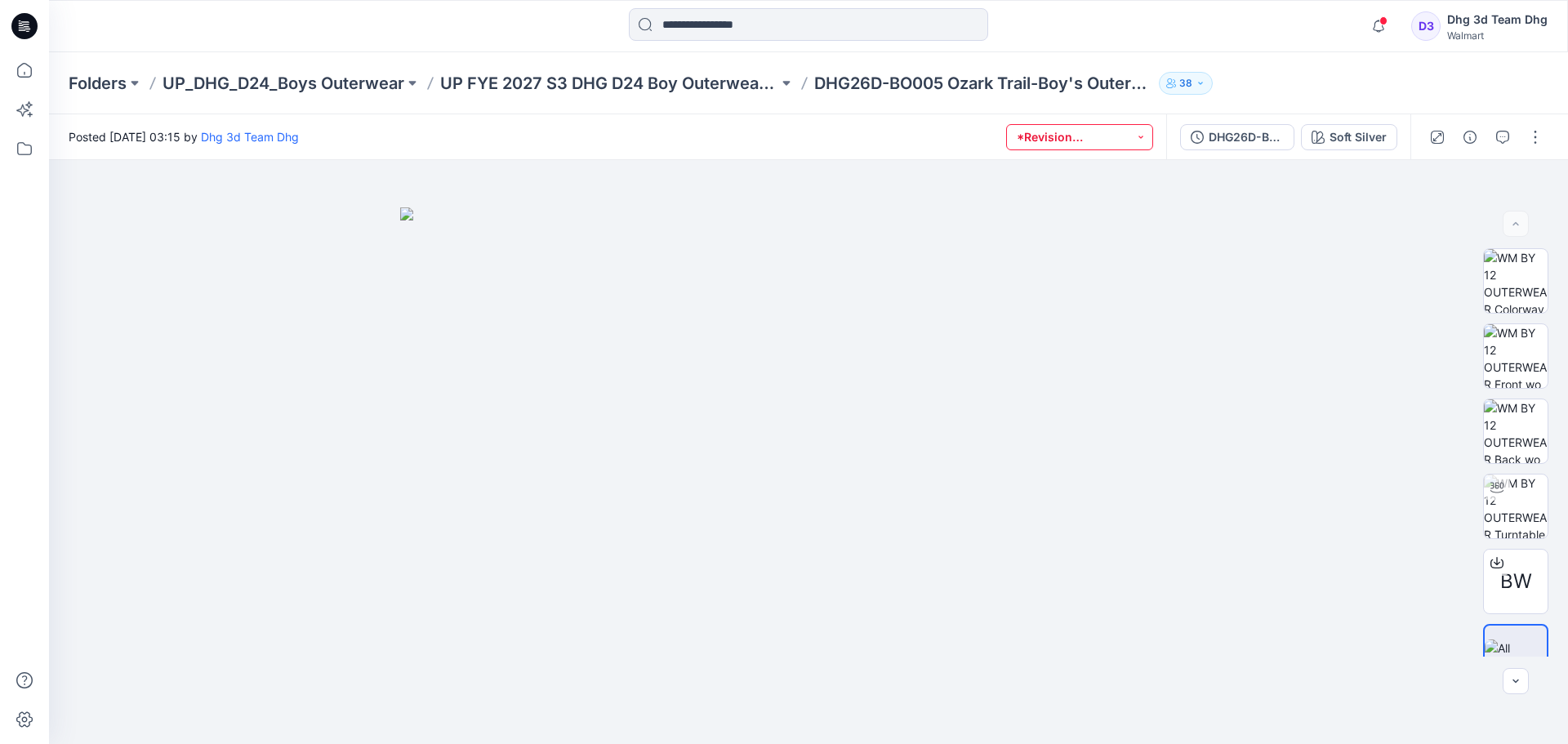
click at [1086, 142] on button "*Revision Requested" at bounding box center [1079, 136] width 147 height 26
click at [1345, 302] on div at bounding box center [808, 452] width 1519 height 584
click at [1508, 140] on icon "button" at bounding box center [1502, 137] width 13 height 13
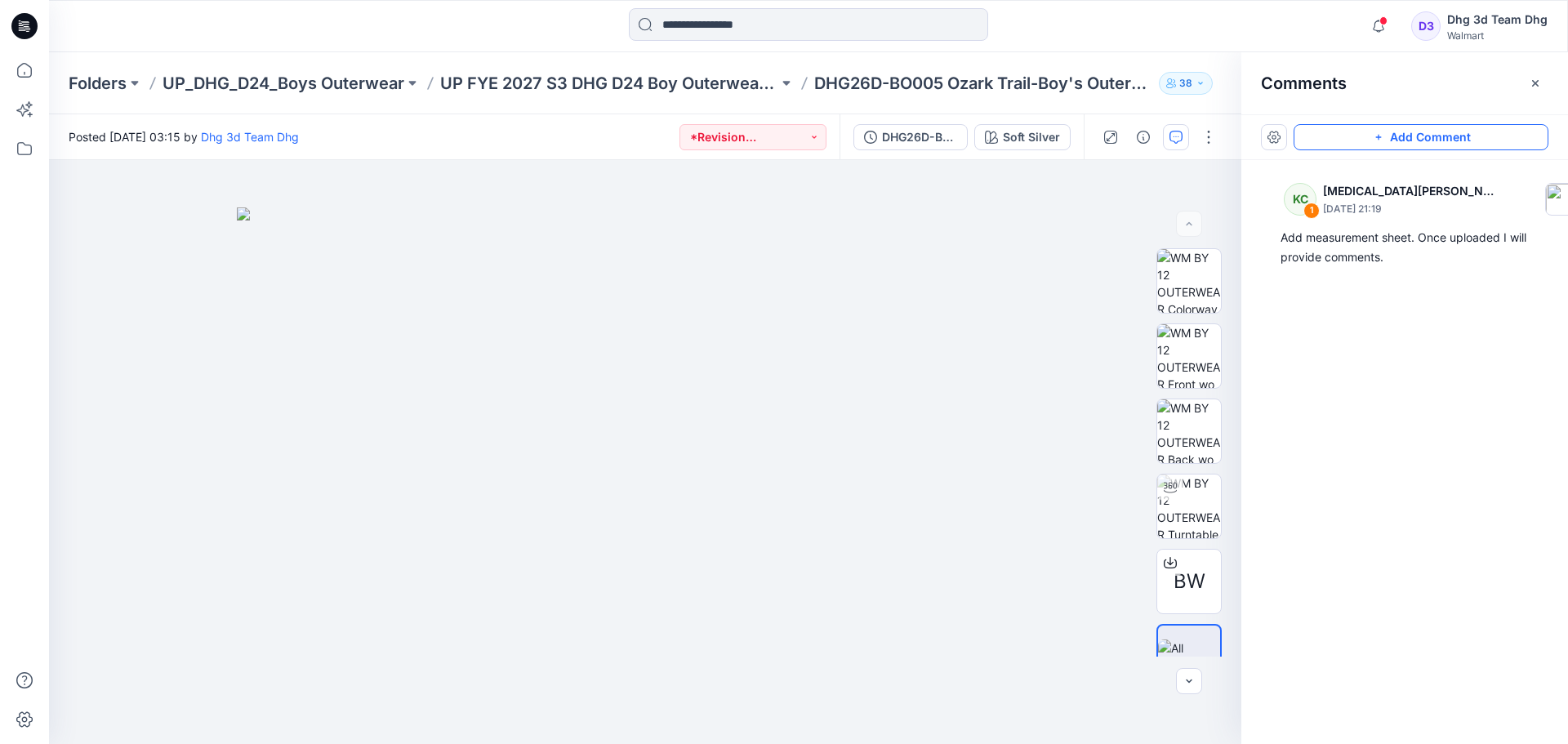
click at [1445, 135] on button "Add Comment" at bounding box center [1420, 136] width 255 height 26
click at [1367, 311] on div "KC 1 Kyra Cobb September 12, 2025 21:19 Add measurement sheet. Once uploaded I …" at bounding box center [1404, 422] width 326 height 523
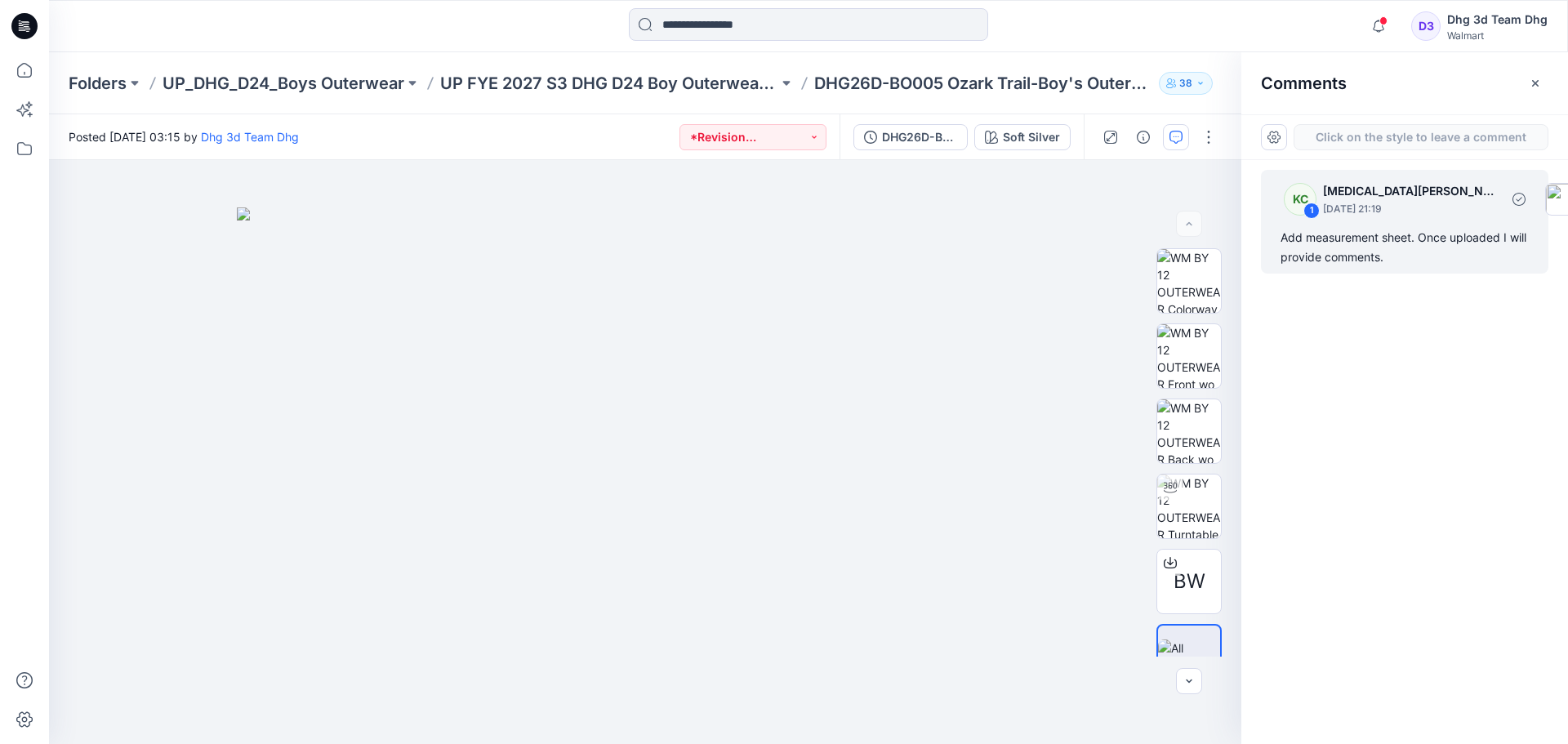
click at [1374, 234] on div "Add measurement sheet. Once uploaded I will provide comments." at bounding box center [1404, 247] width 248 height 39
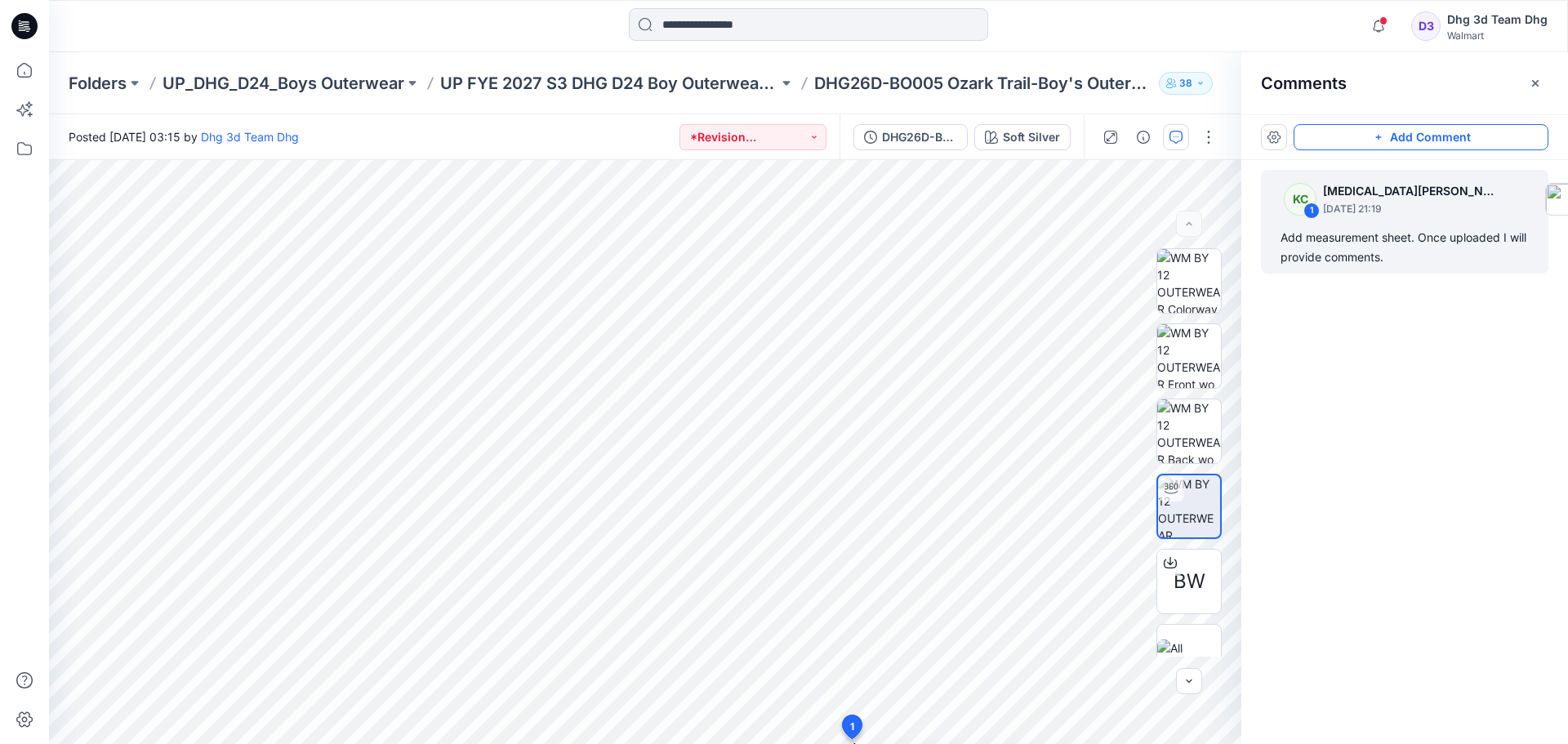
click at [1453, 140] on button "Add Comment" at bounding box center [1420, 136] width 255 height 26
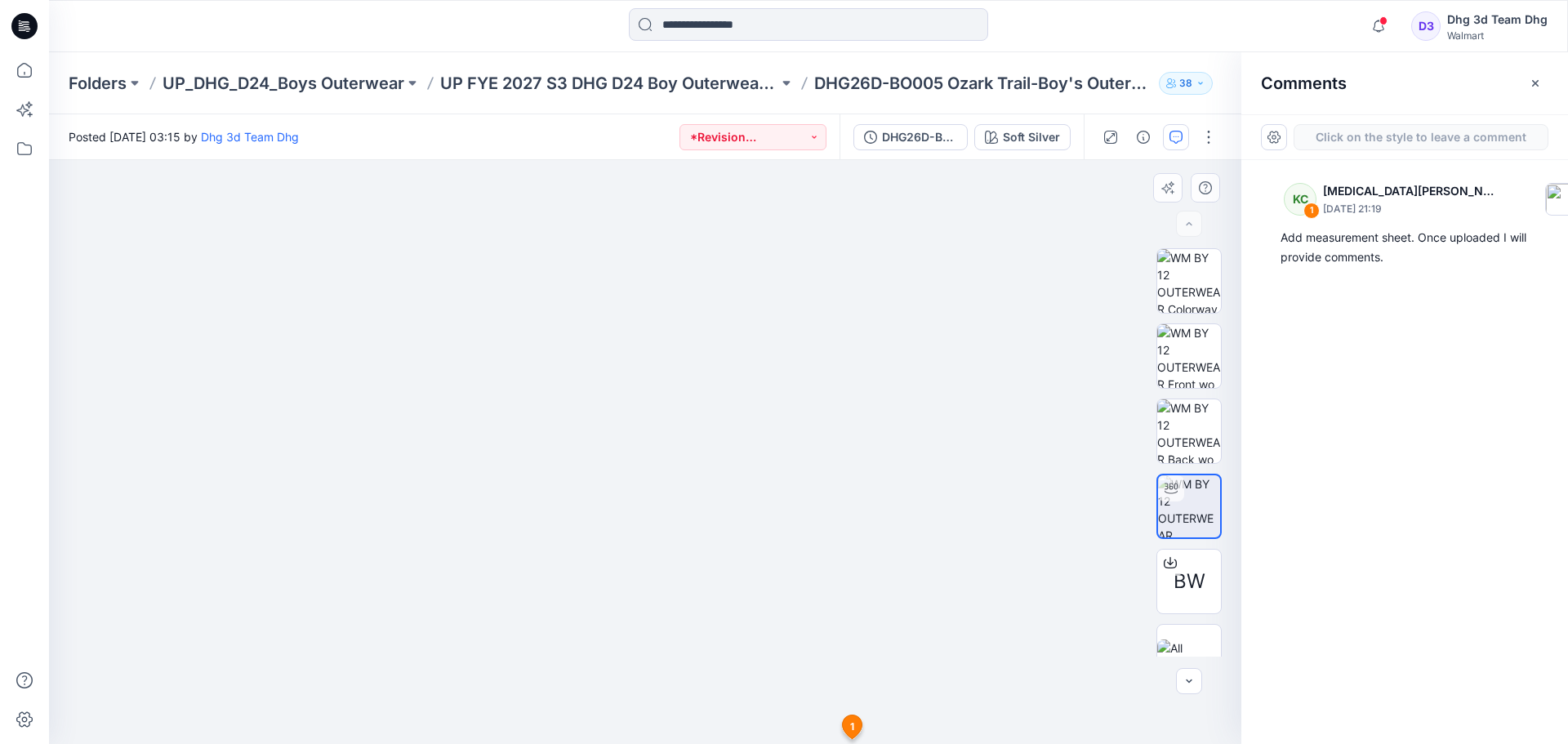
click at [889, 449] on div "3 1 KC Kyra Cobb September 12, 2025 21:19 Add measurement sheet. Once uploaded …" at bounding box center [645, 452] width 1193 height 584
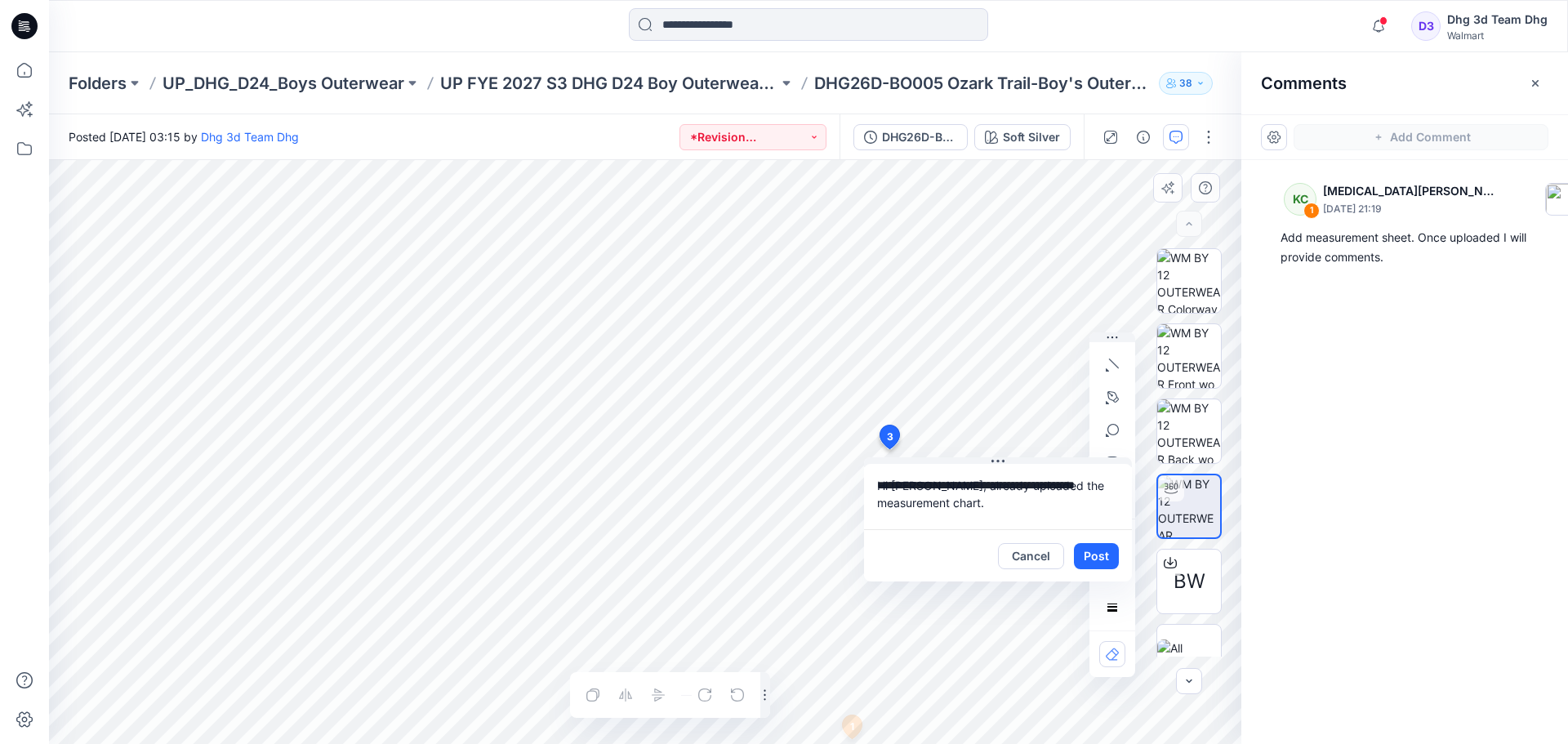
drag, startPoint x: 877, startPoint y: 483, endPoint x: 914, endPoint y: 502, distance: 41.6
click at [914, 502] on textarea "**********" at bounding box center [997, 496] width 267 height 66
click at [982, 511] on textarea "**********" at bounding box center [997, 496] width 267 height 66
drag, startPoint x: 922, startPoint y: 485, endPoint x: 1014, endPoint y: 484, distance: 92.0
click at [1014, 484] on textarea "**********" at bounding box center [997, 496] width 267 height 66
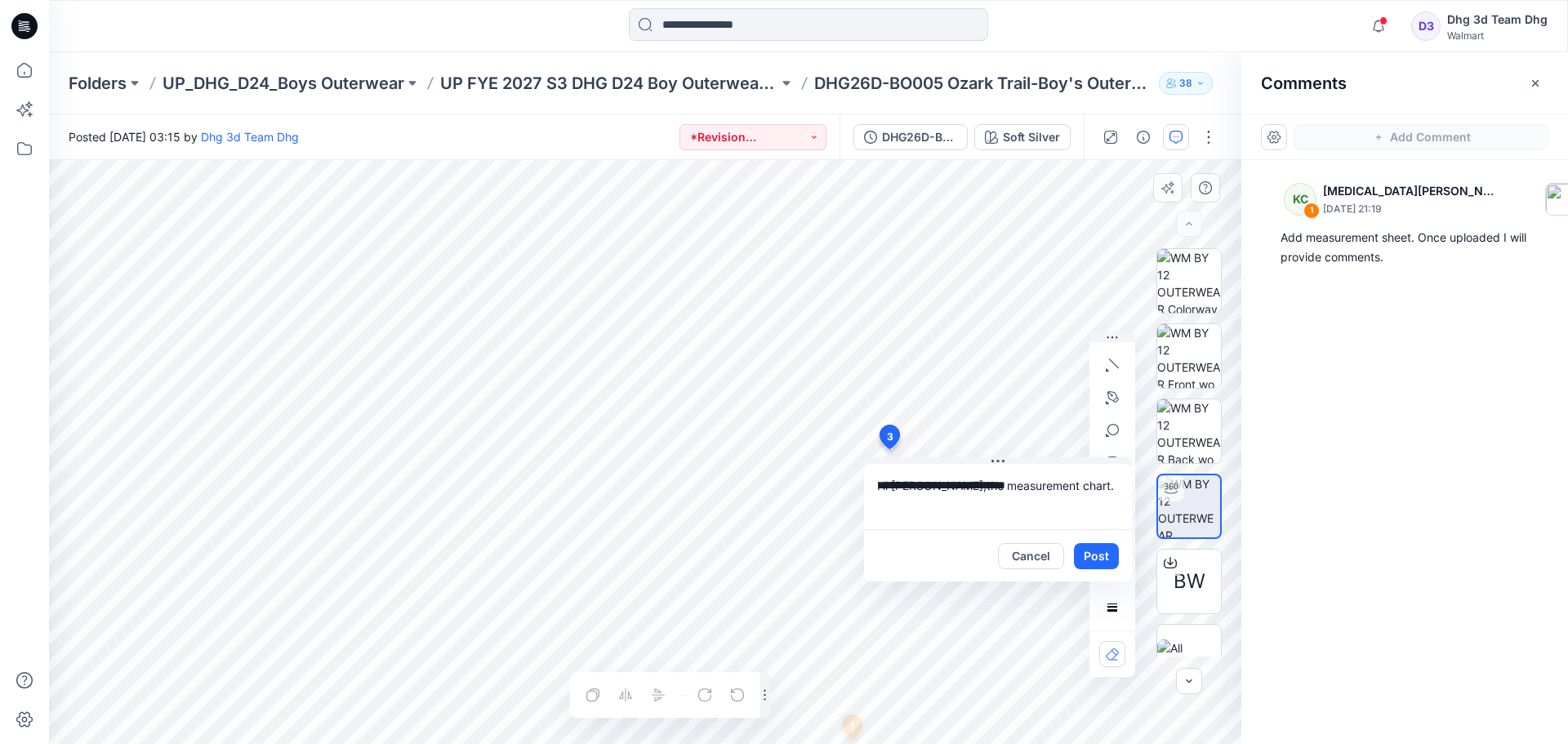
click at [1058, 486] on textarea "**********" at bounding box center [997, 496] width 267 height 66
type textarea "**********"
click at [1035, 519] on textarea "**********" at bounding box center [997, 496] width 267 height 66
click at [931, 504] on textarea "**********" at bounding box center [997, 496] width 267 height 66
click at [1104, 556] on button "Post" at bounding box center [1096, 556] width 45 height 26
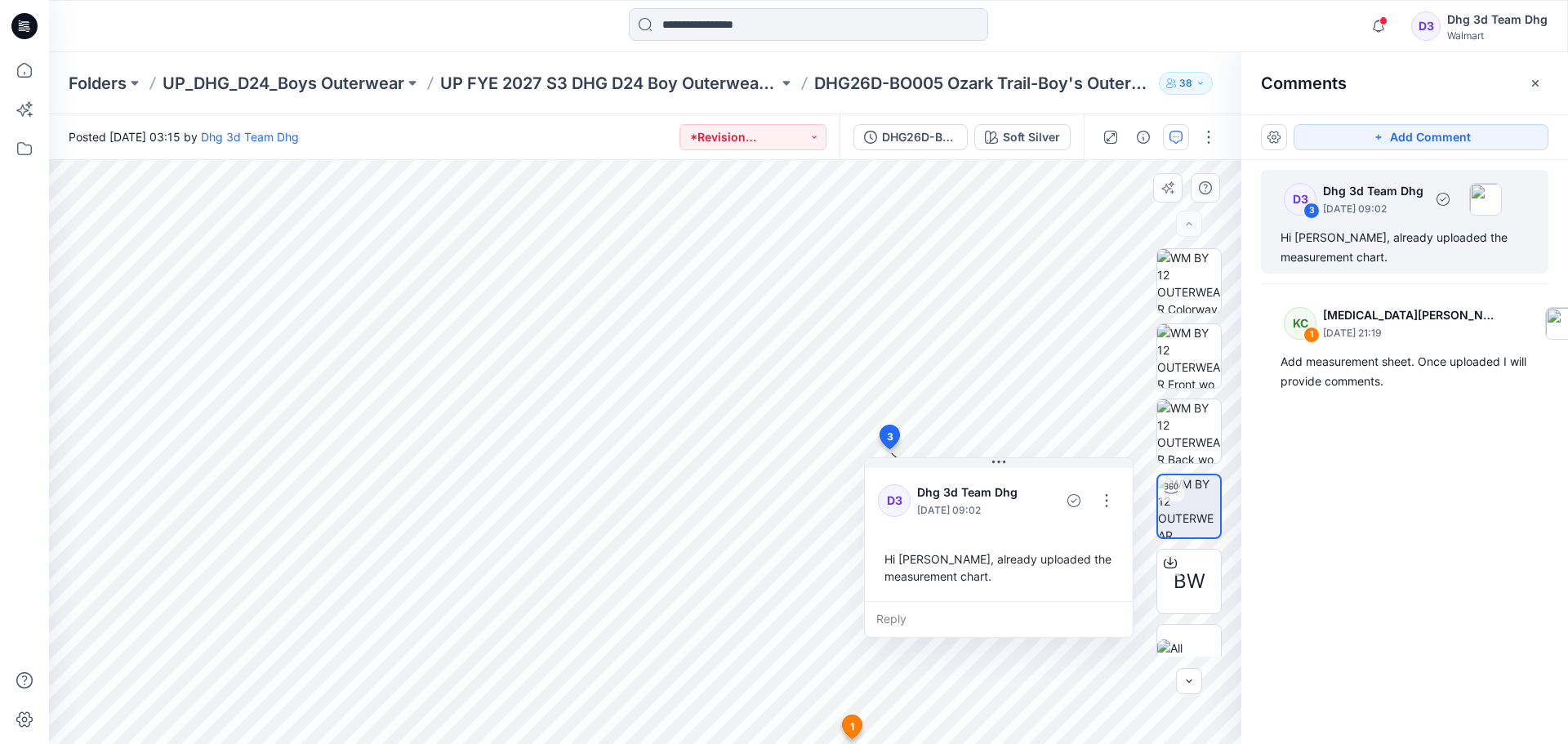
click at [1354, 248] on div "Hi Kyra, already uploaded the measurement chart." at bounding box center [1404, 247] width 248 height 39
click at [1105, 497] on button "button" at bounding box center [1106, 500] width 26 height 26
click at [1317, 509] on div "D3 3 Dhg 3d Team Dhg September 15, 2025 09:02 Hi Kyra, already uploaded the mea…" at bounding box center [1404, 422] width 326 height 523
